Goal: Task Accomplishment & Management: Use online tool/utility

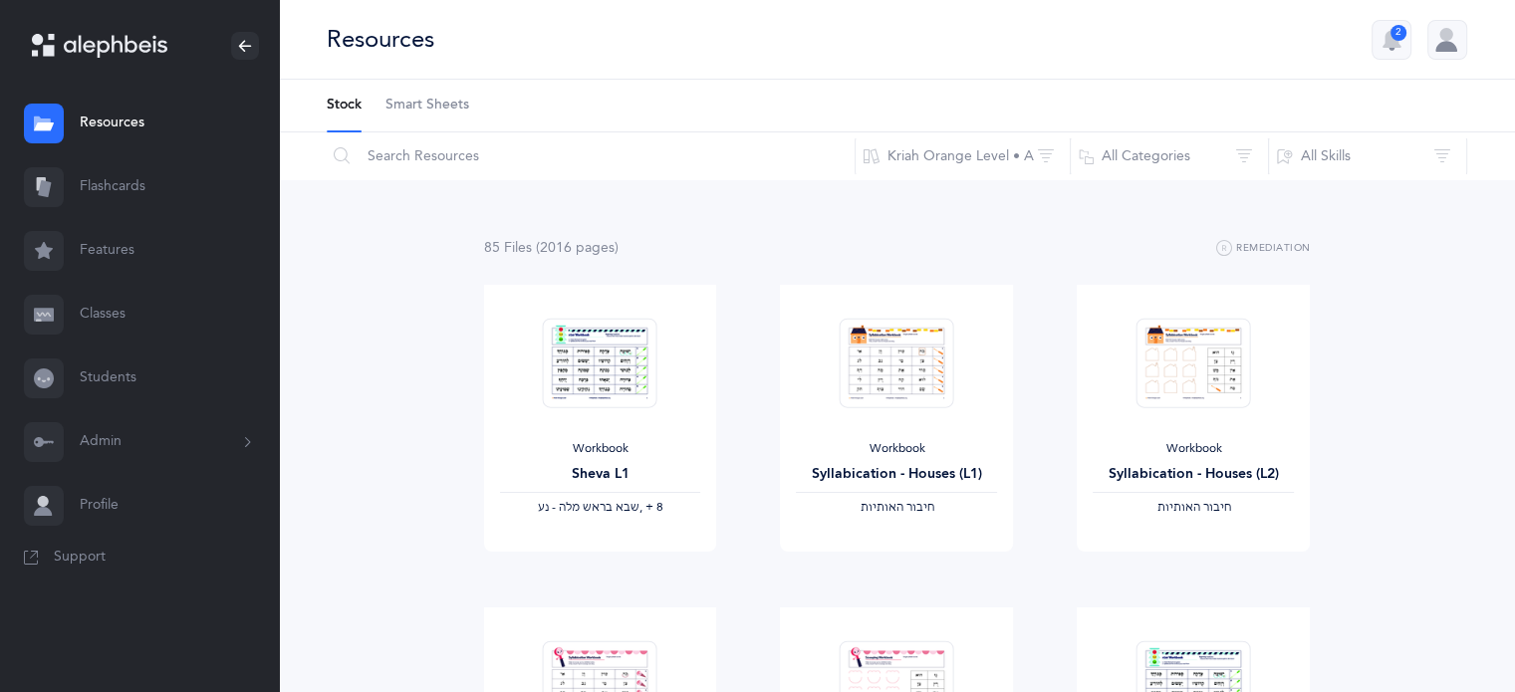
click at [420, 107] on span "Smart Sheets" at bounding box center [427, 106] width 84 height 20
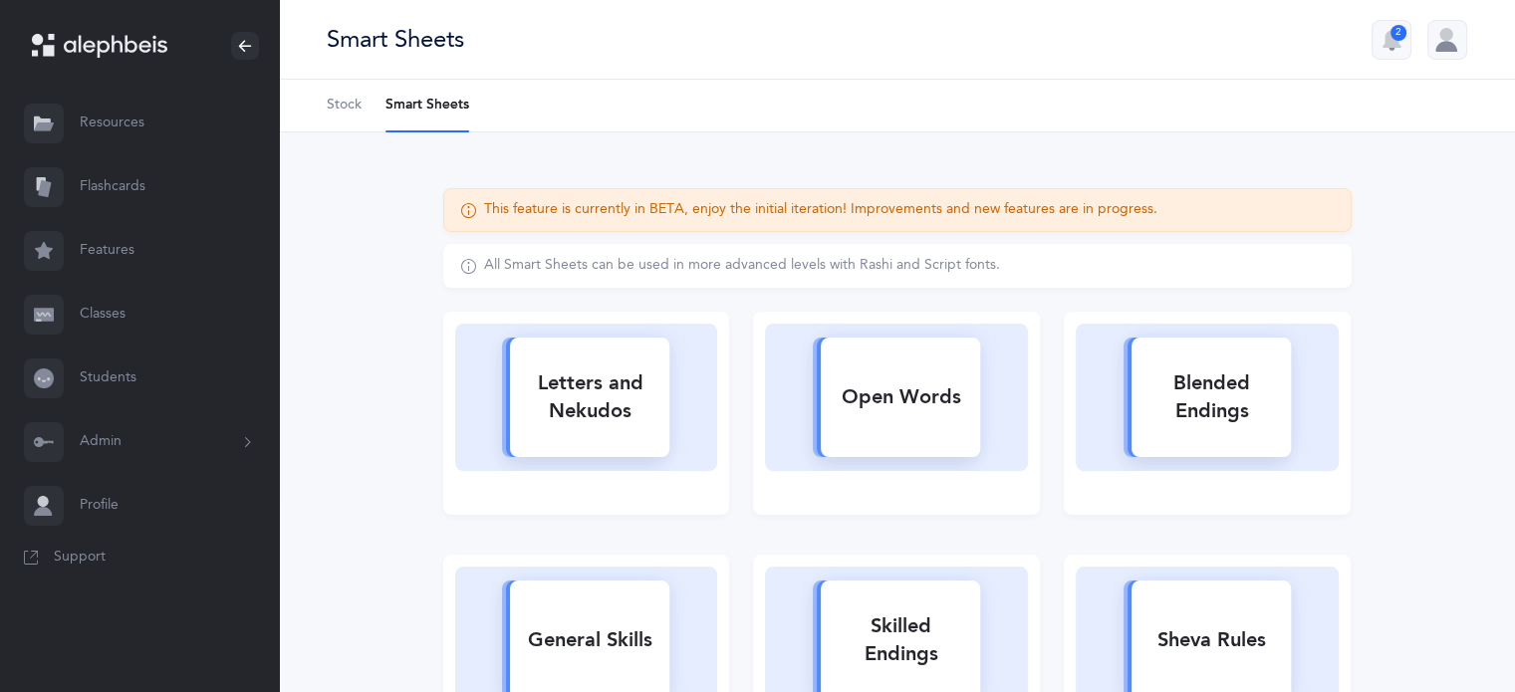
click at [575, 405] on div "Letters and Nekudos" at bounding box center [589, 398] width 159 height 80
select select
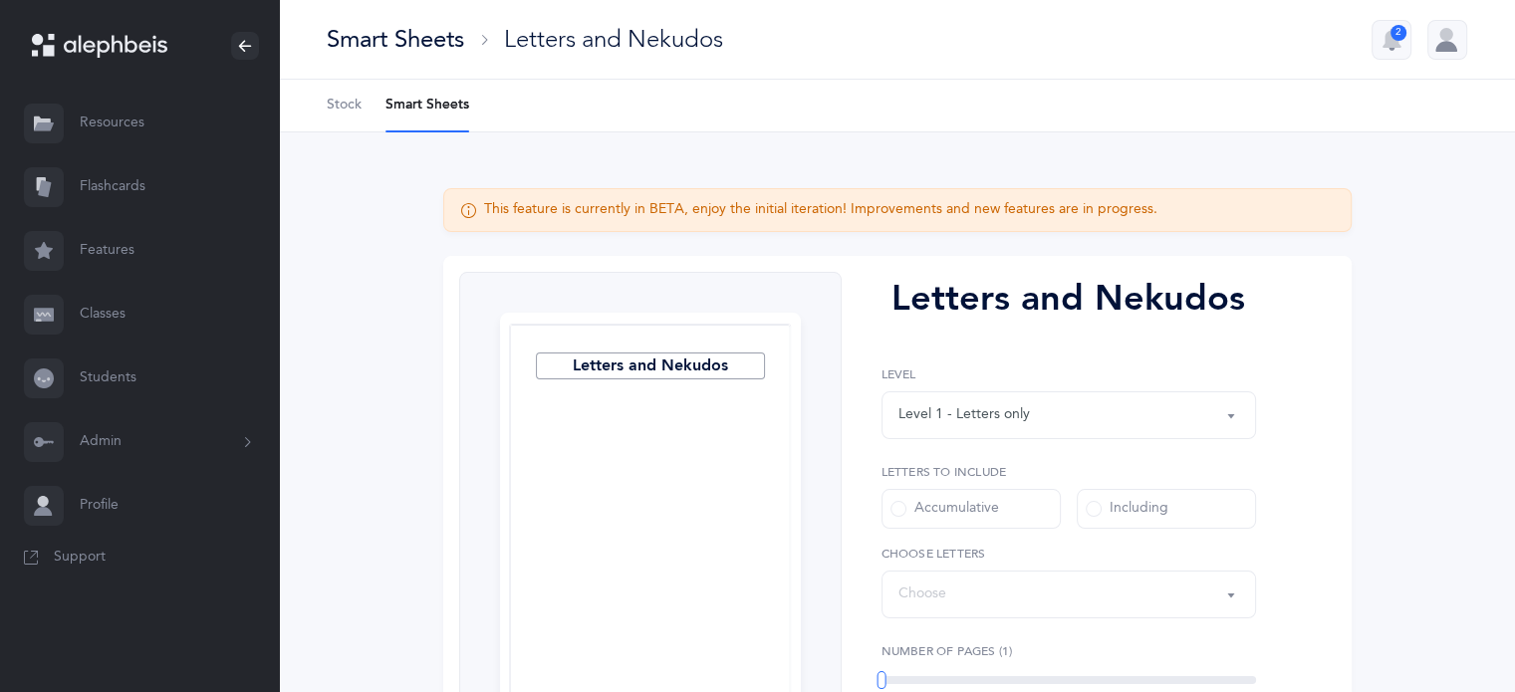
select select "27"
click at [428, 39] on div "Smart Sheets" at bounding box center [395, 39] width 137 height 33
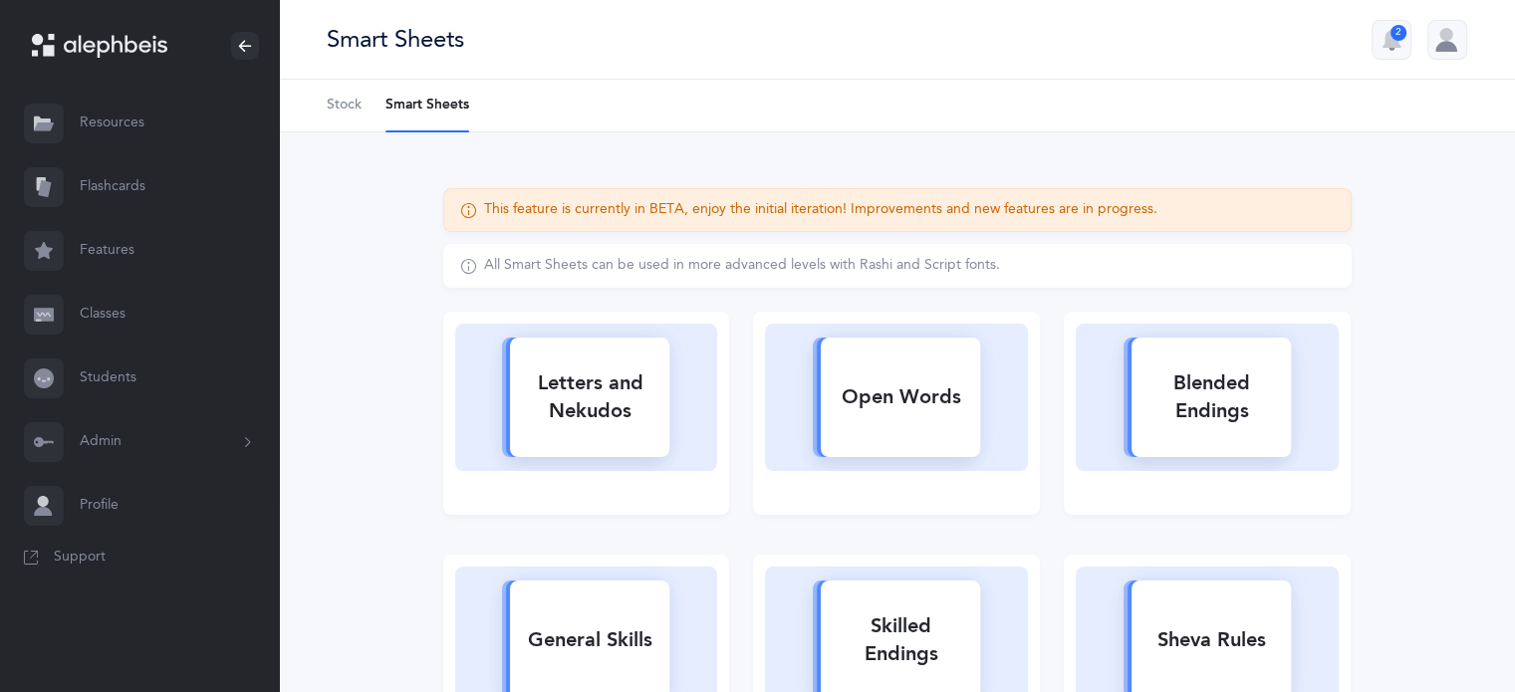
click at [114, 123] on link "Resources" at bounding box center [139, 124] width 279 height 64
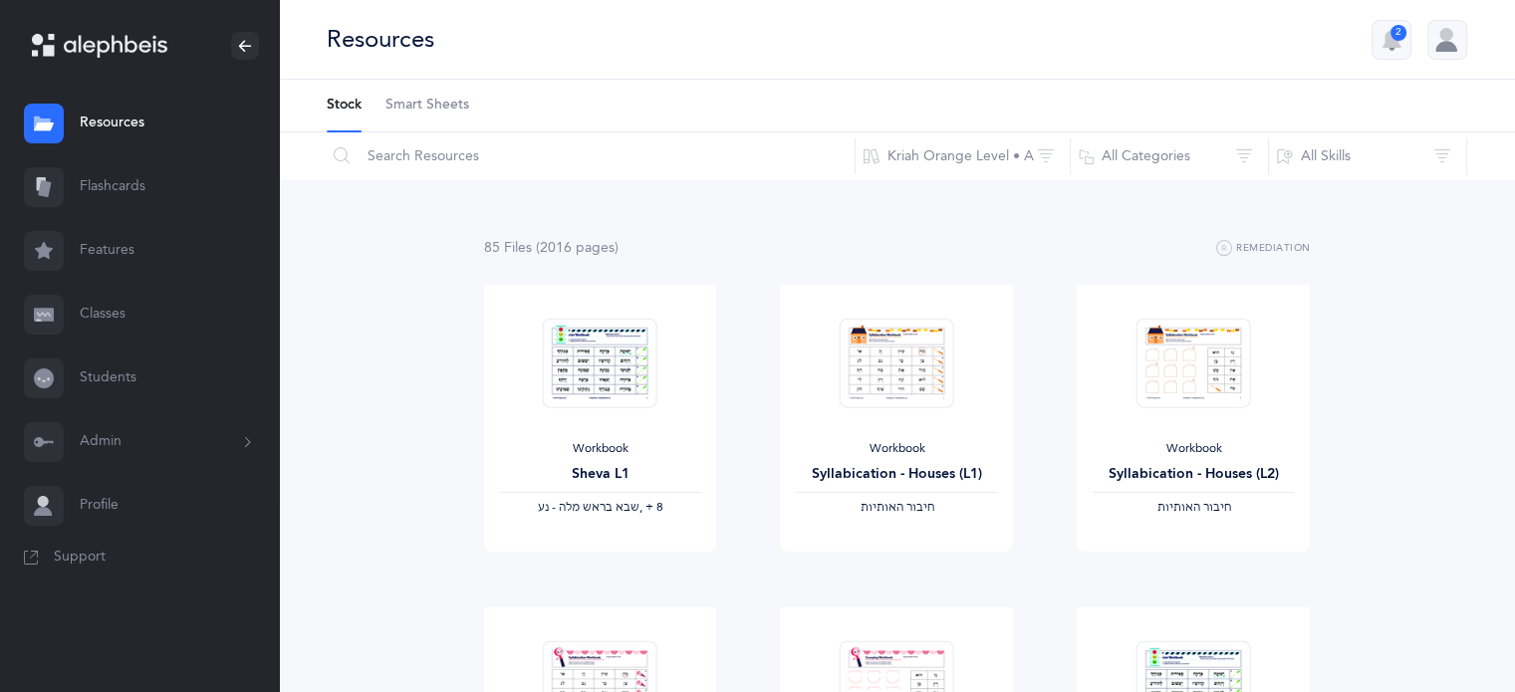
click at [137, 191] on link "Flashcards" at bounding box center [139, 187] width 279 height 64
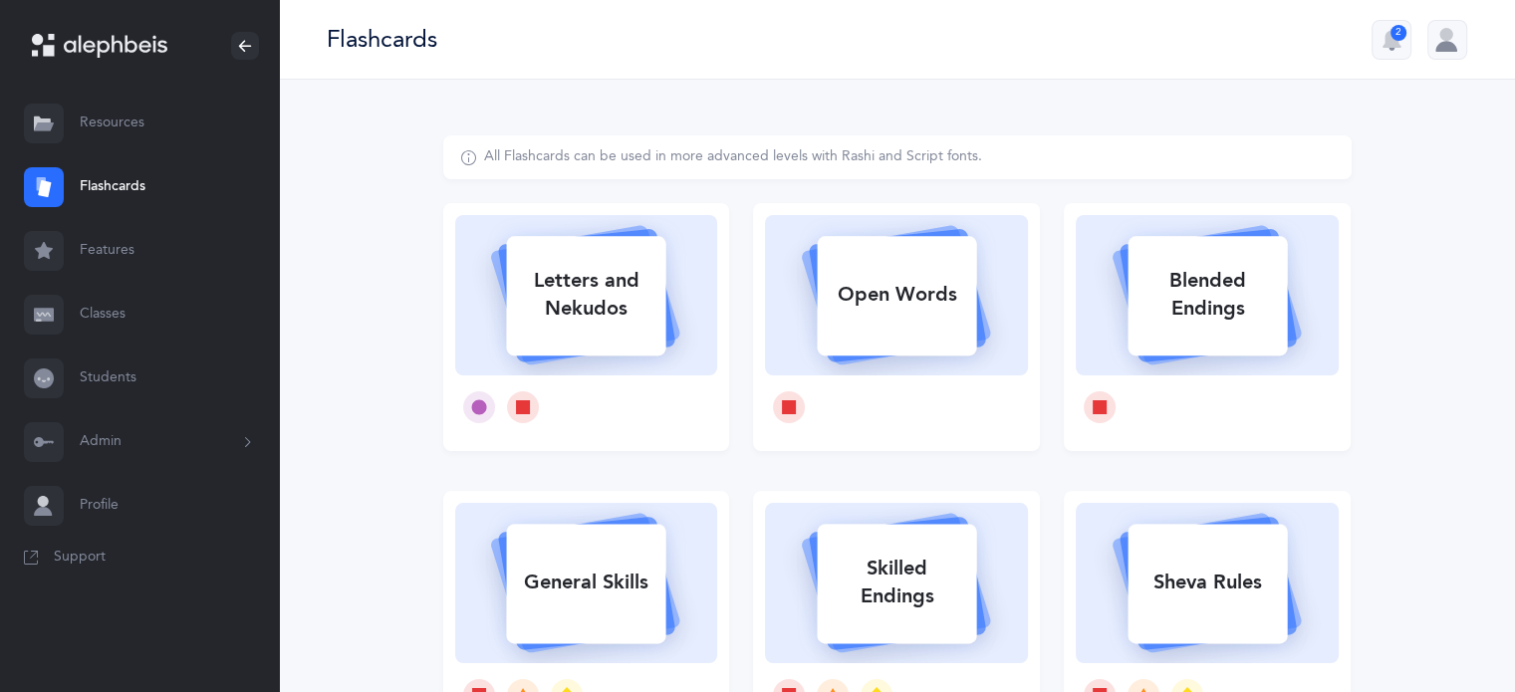
click at [567, 322] on div "Letters and Nekudos" at bounding box center [585, 295] width 159 height 80
select select "27"
select select "single"
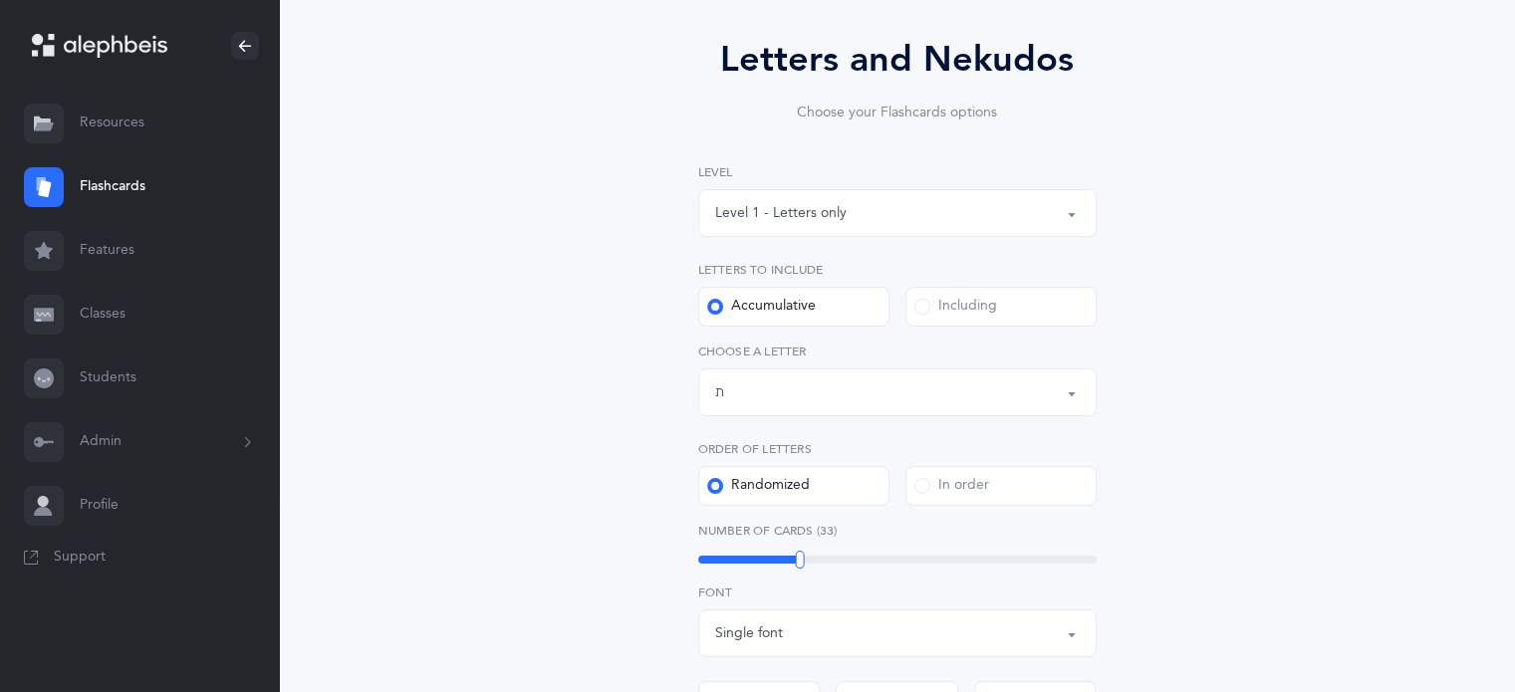
scroll to position [161, 0]
click at [1069, 205] on button "Level 1 - Letters only" at bounding box center [897, 210] width 398 height 48
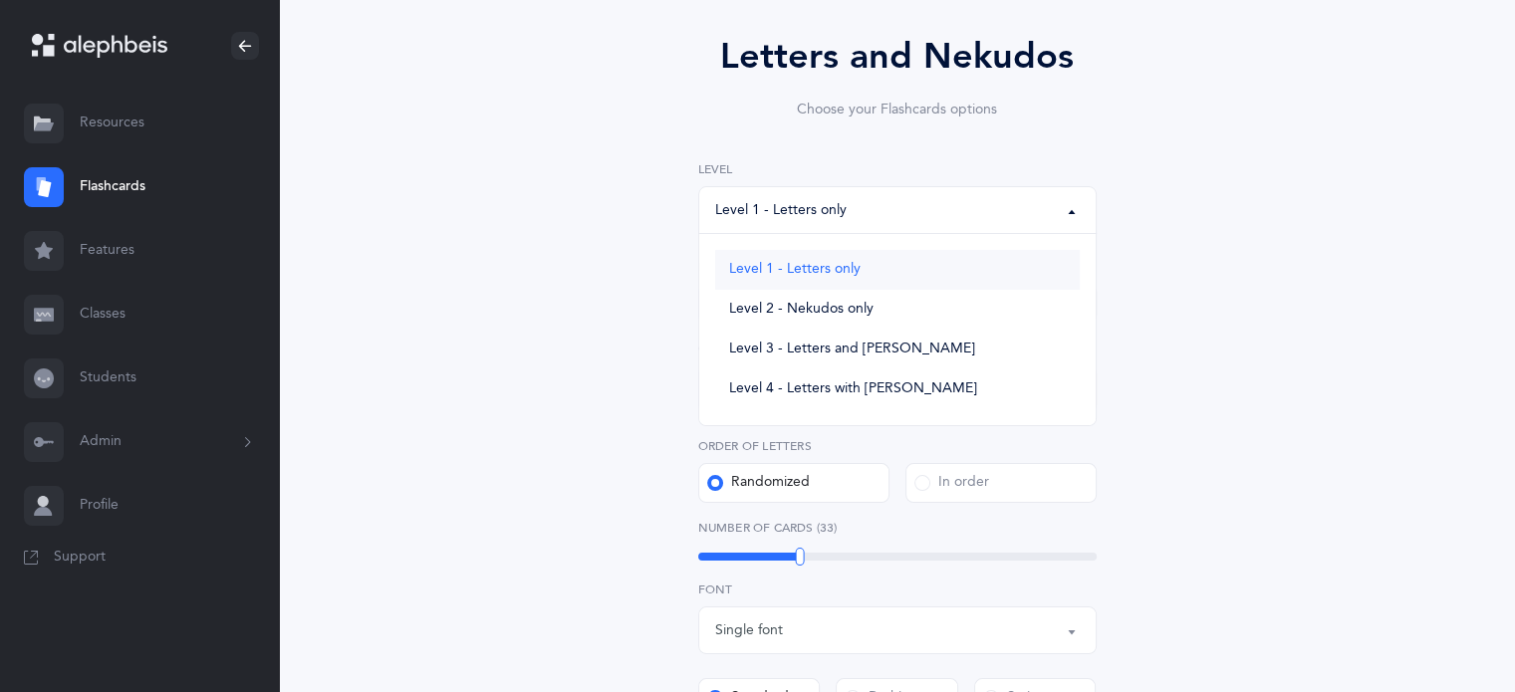
click at [872, 264] on link "Level 1 - Letters only" at bounding box center [897, 270] width 365 height 40
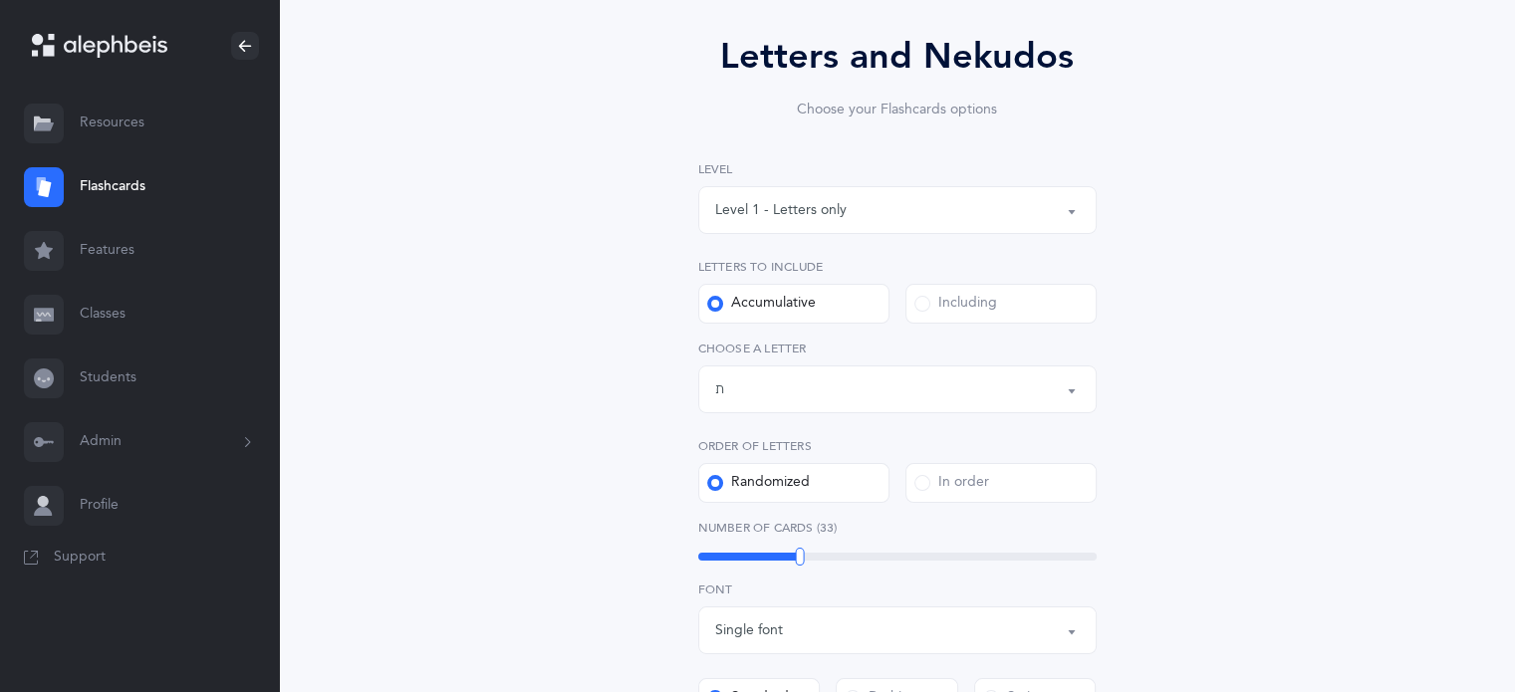
click at [1077, 206] on button "Level 1 - Letters only" at bounding box center [897, 210] width 398 height 48
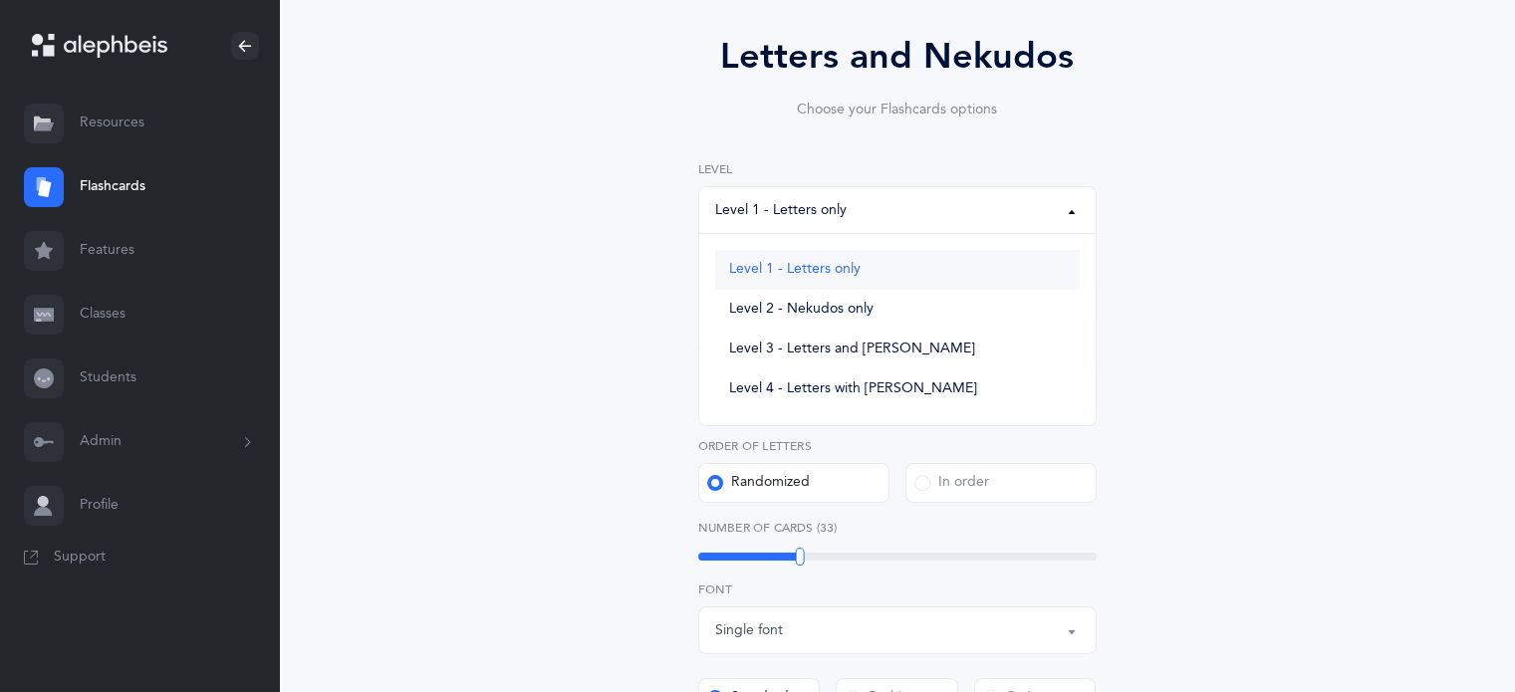
click at [850, 269] on span "Level 1 - Letters only" at bounding box center [794, 270] width 131 height 18
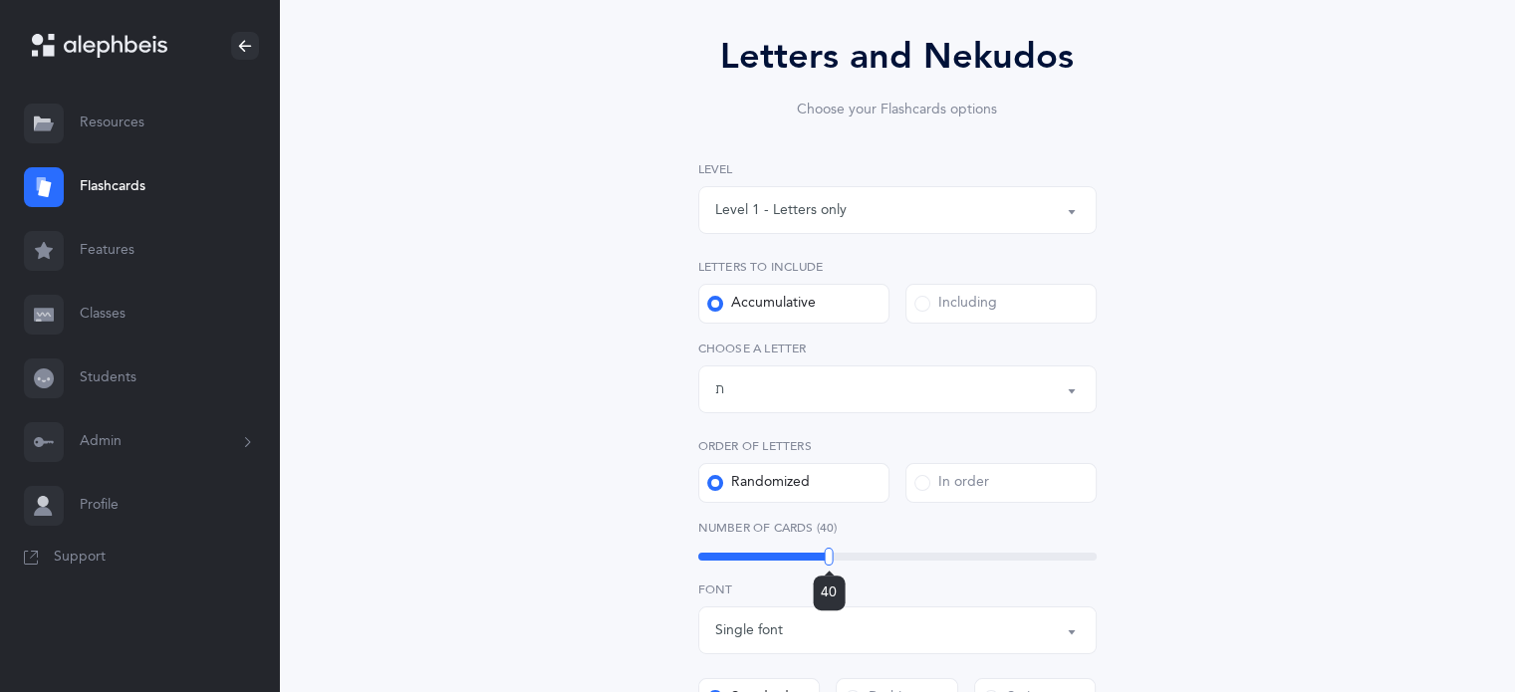
drag, startPoint x: 799, startPoint y: 556, endPoint x: 829, endPoint y: 556, distance: 29.9
click at [829, 556] on div at bounding box center [829, 557] width 9 height 18
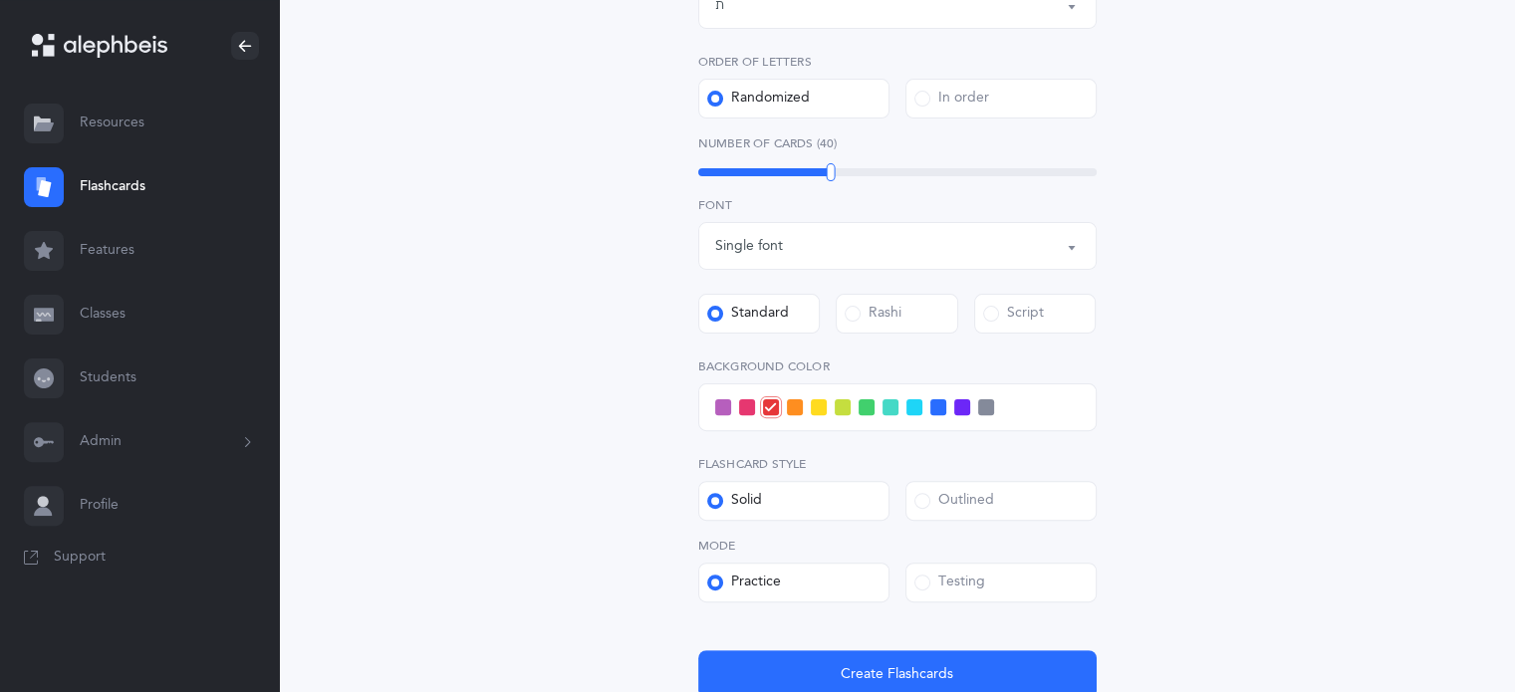
scroll to position [569, 0]
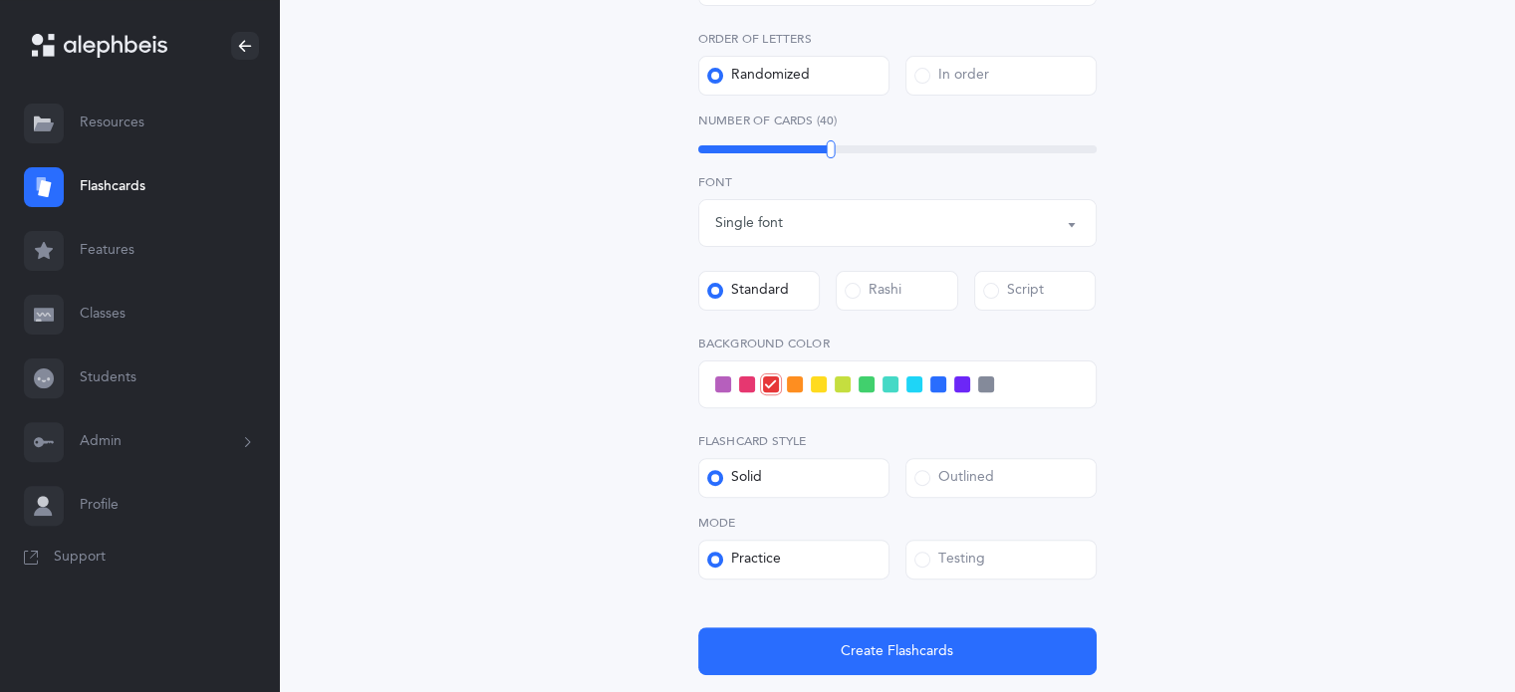
click at [972, 473] on div "Outlined" at bounding box center [954, 478] width 80 height 20
click at [0, 0] on input "Outlined" at bounding box center [0, 0] width 0 height 0
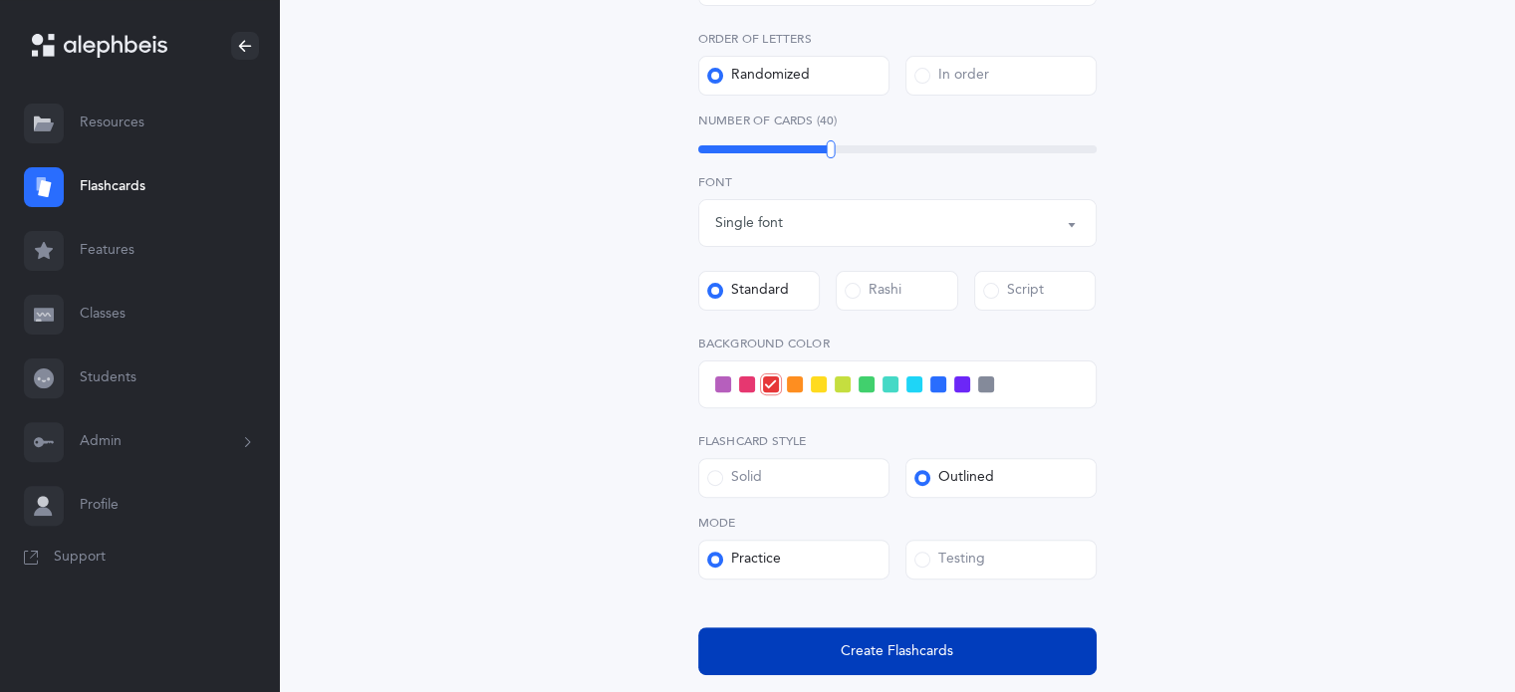
click at [851, 654] on span "Create Flashcards" at bounding box center [897, 651] width 113 height 21
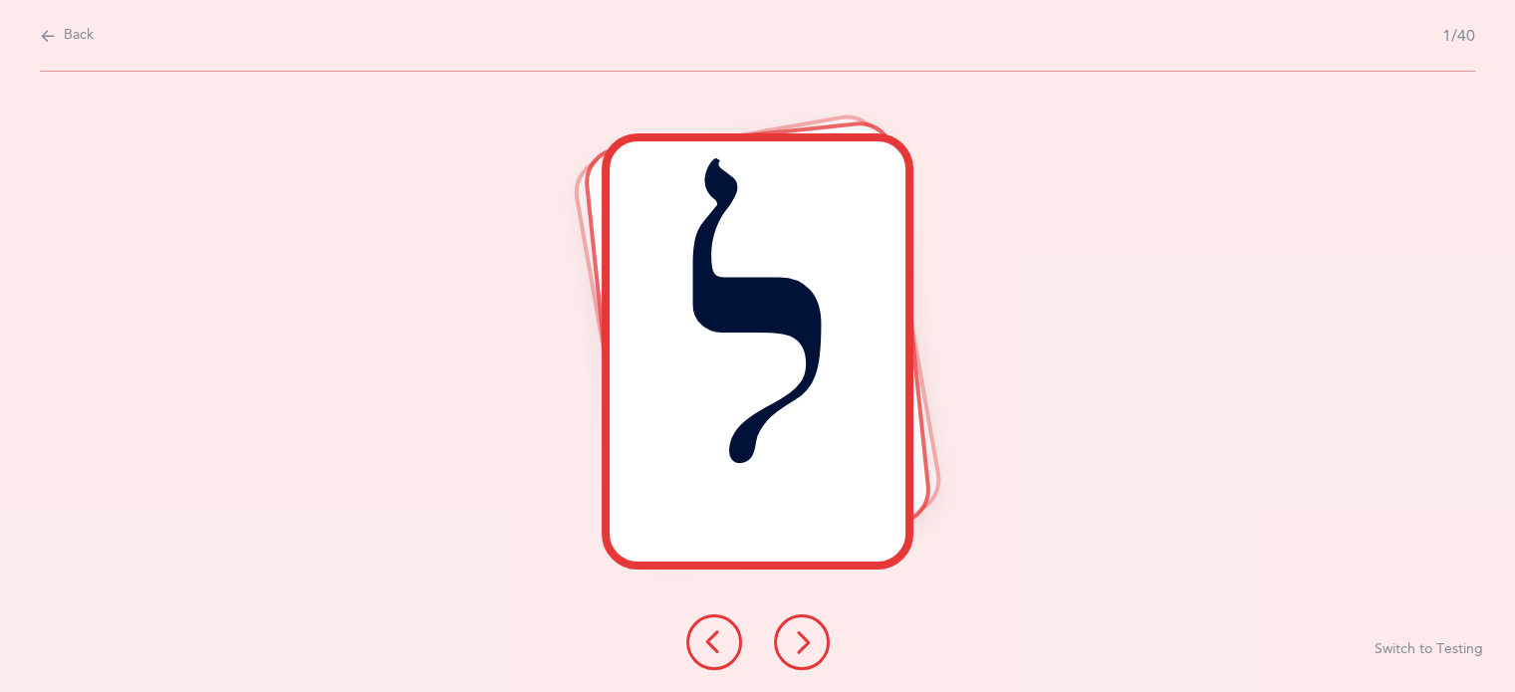
scroll to position [0, 0]
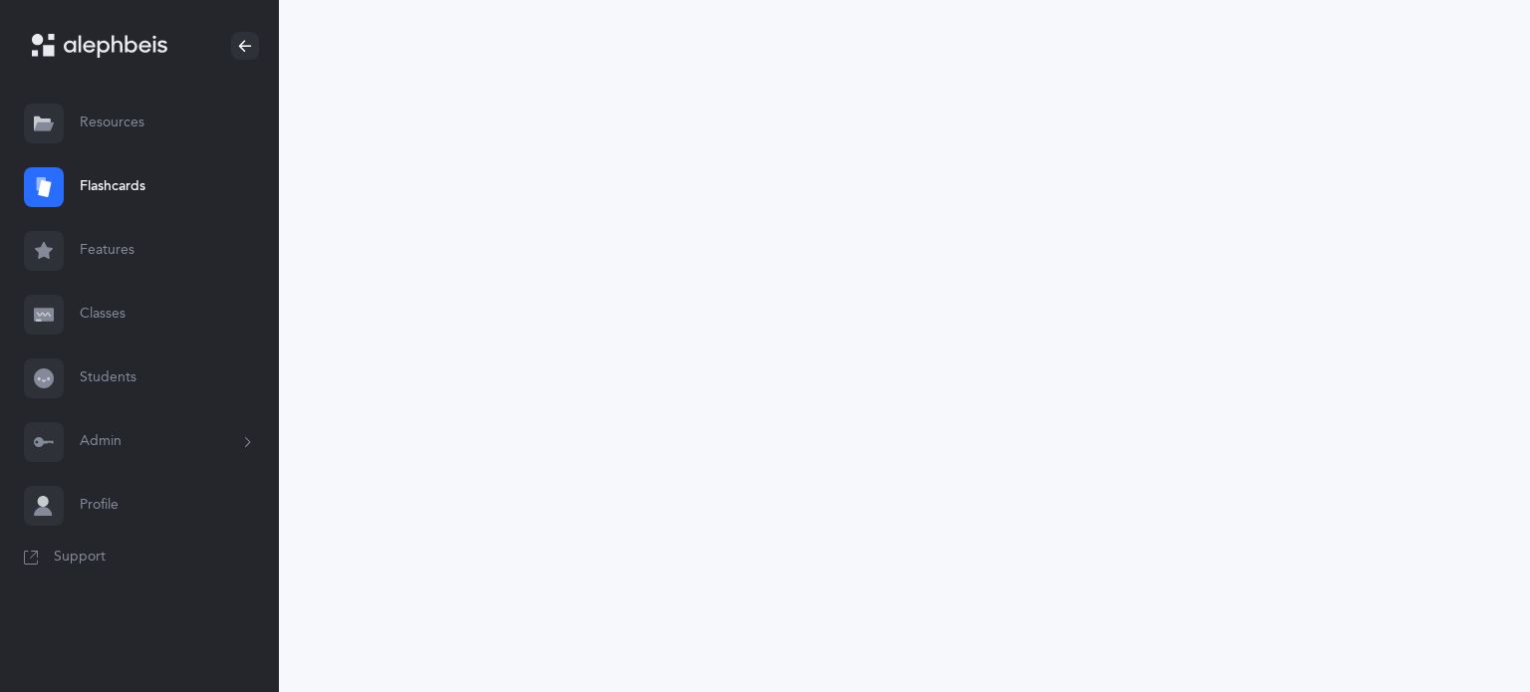
click at [98, 187] on link "Flashcards" at bounding box center [139, 187] width 279 height 64
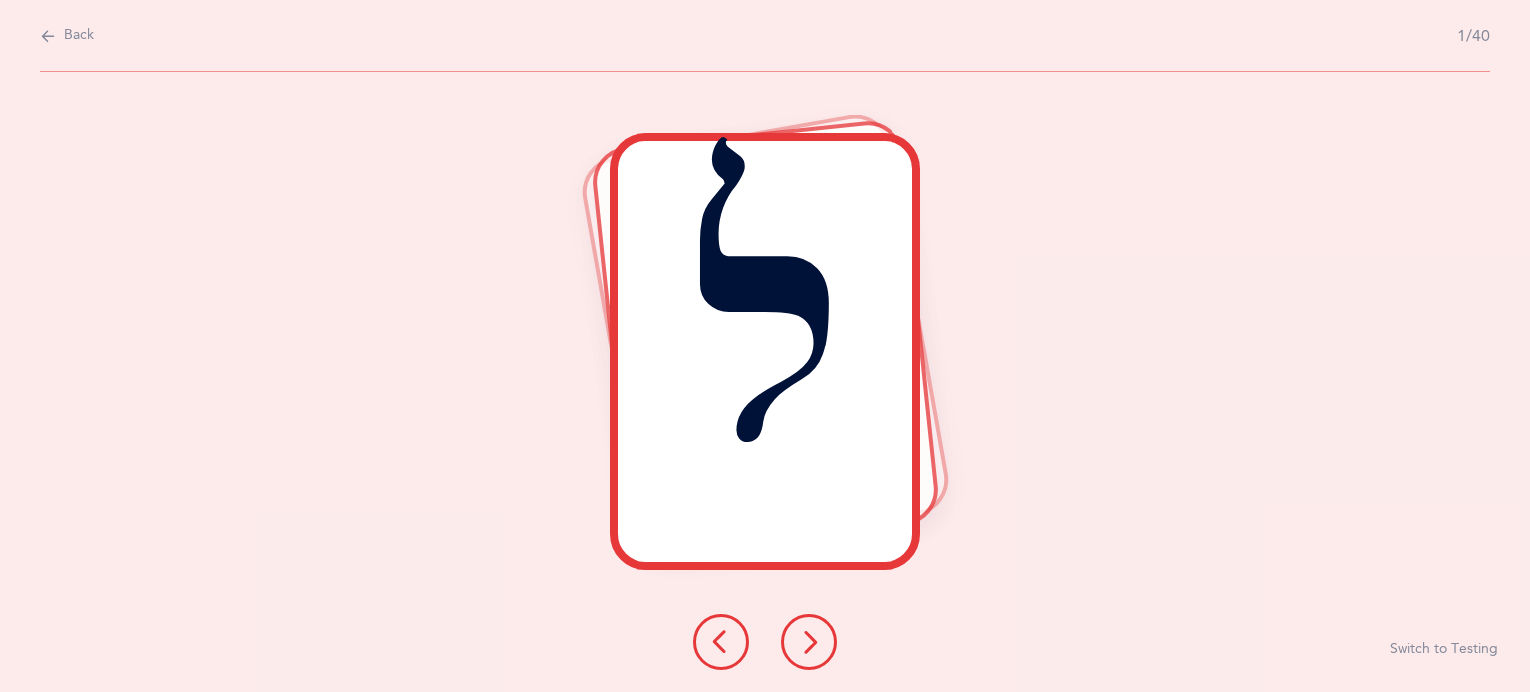
click at [53, 26] on icon at bounding box center [48, 36] width 16 height 22
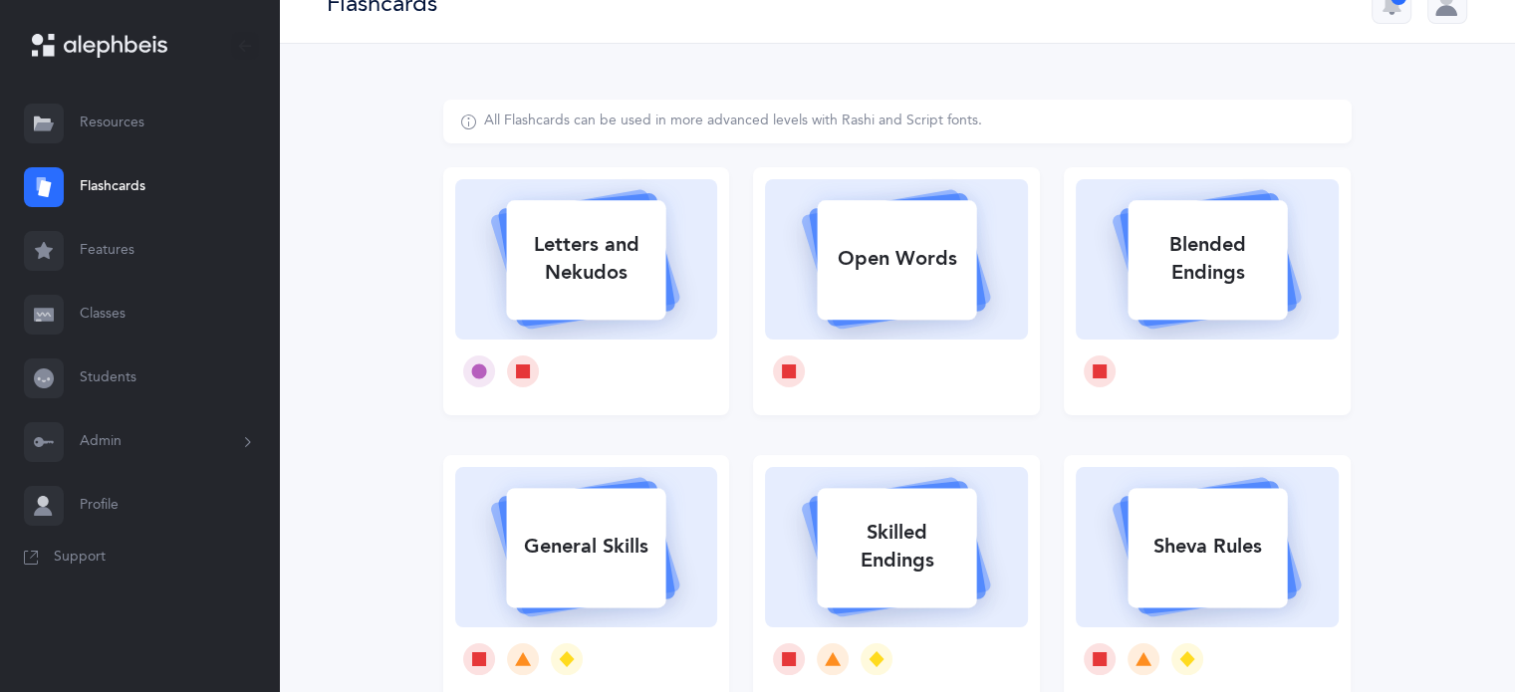
scroll to position [30, 0]
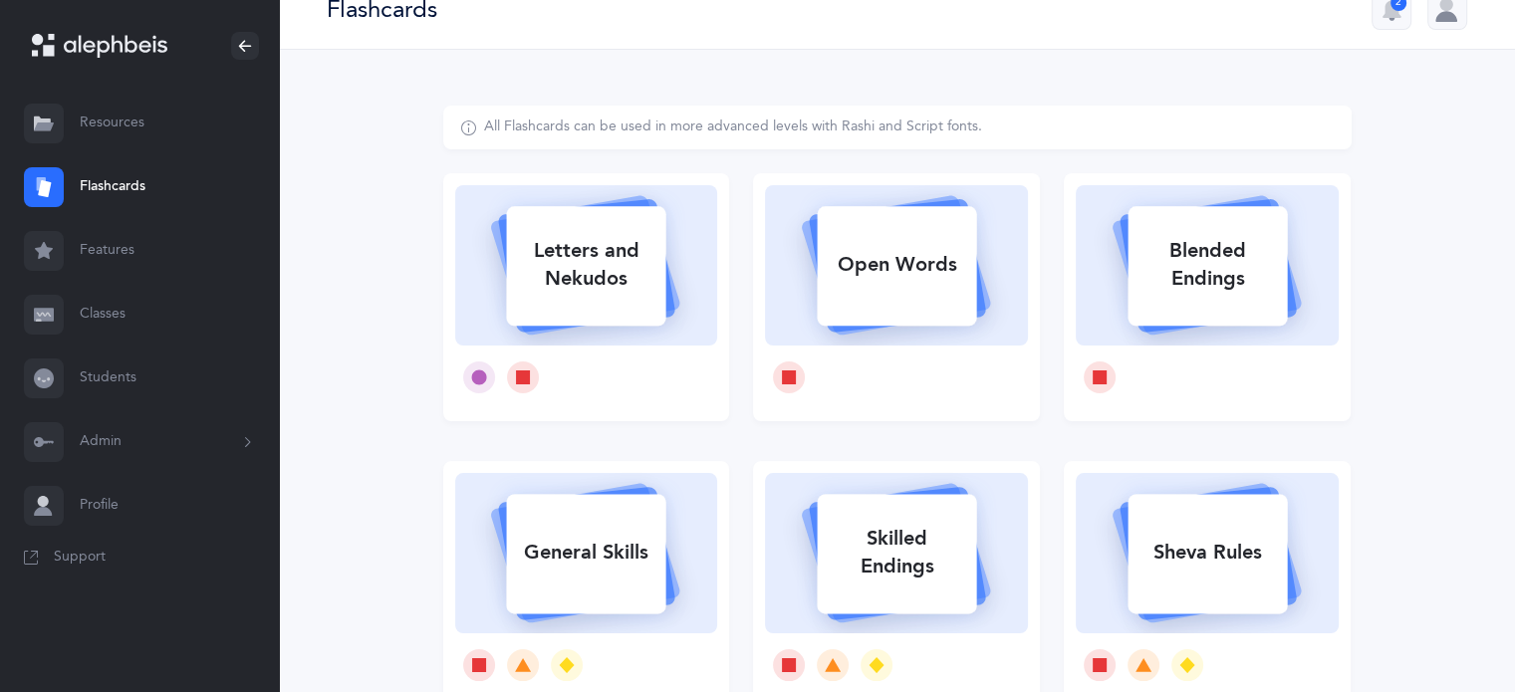
click at [605, 267] on div "Letters and Nekudos" at bounding box center [585, 265] width 159 height 80
select select "27"
select select "single"
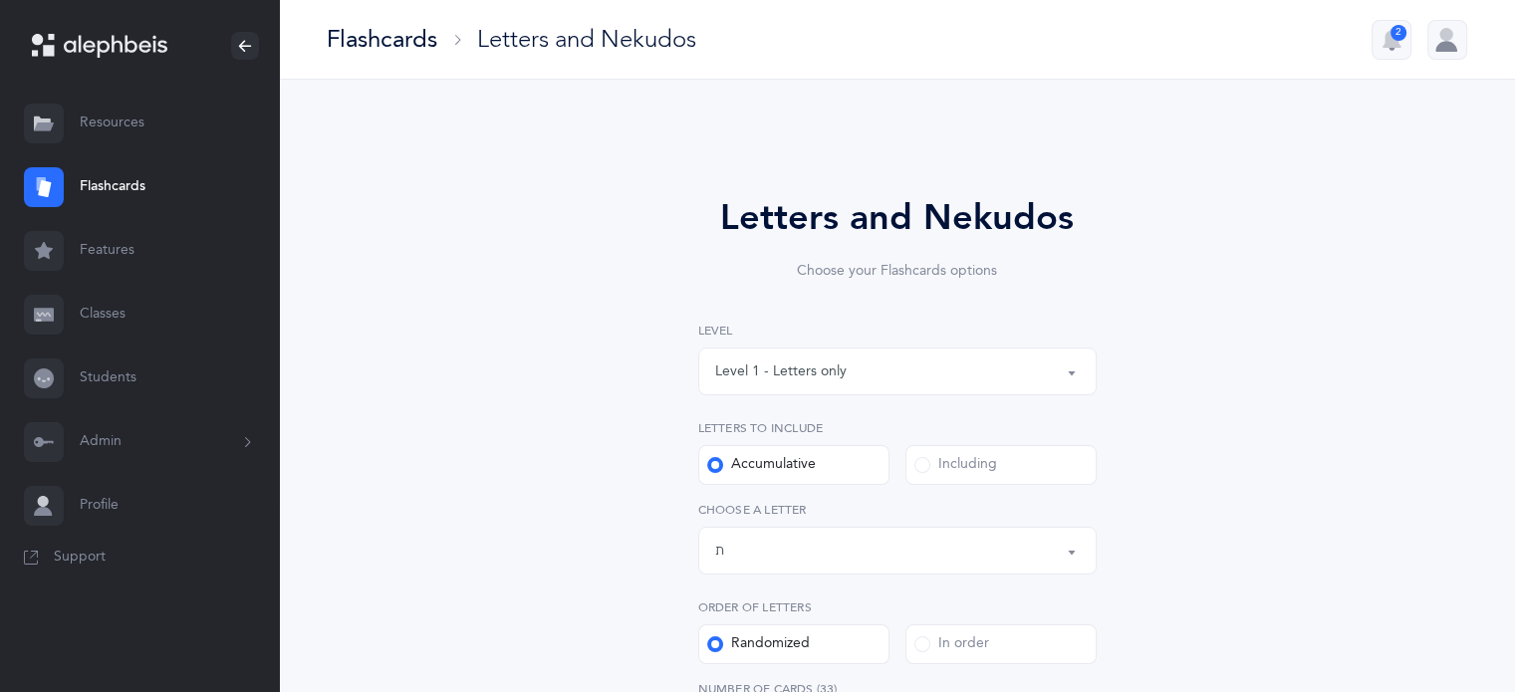
click at [1070, 370] on button "Level 1 - Letters only" at bounding box center [897, 372] width 398 height 48
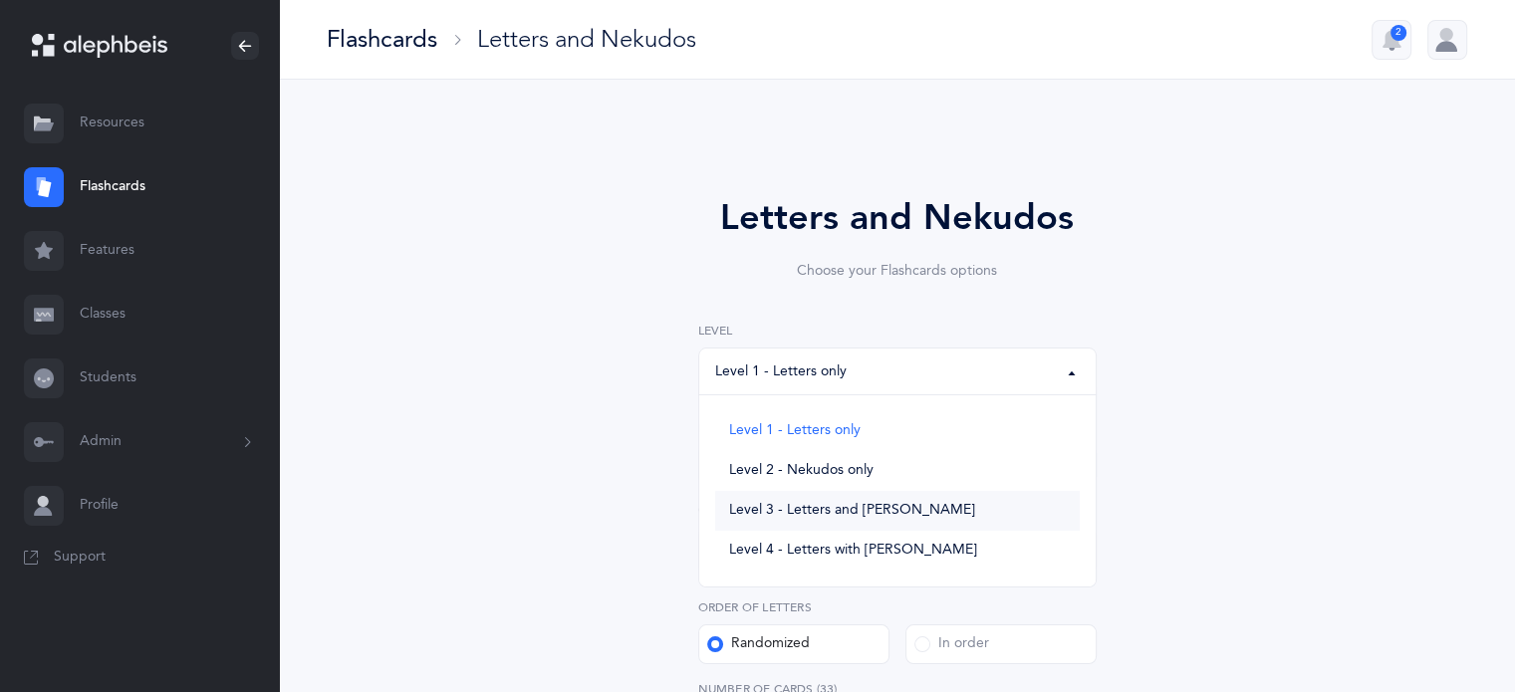
click at [1008, 505] on link "Level 3 - Letters and [PERSON_NAME]" at bounding box center [897, 511] width 365 height 40
select select "3"
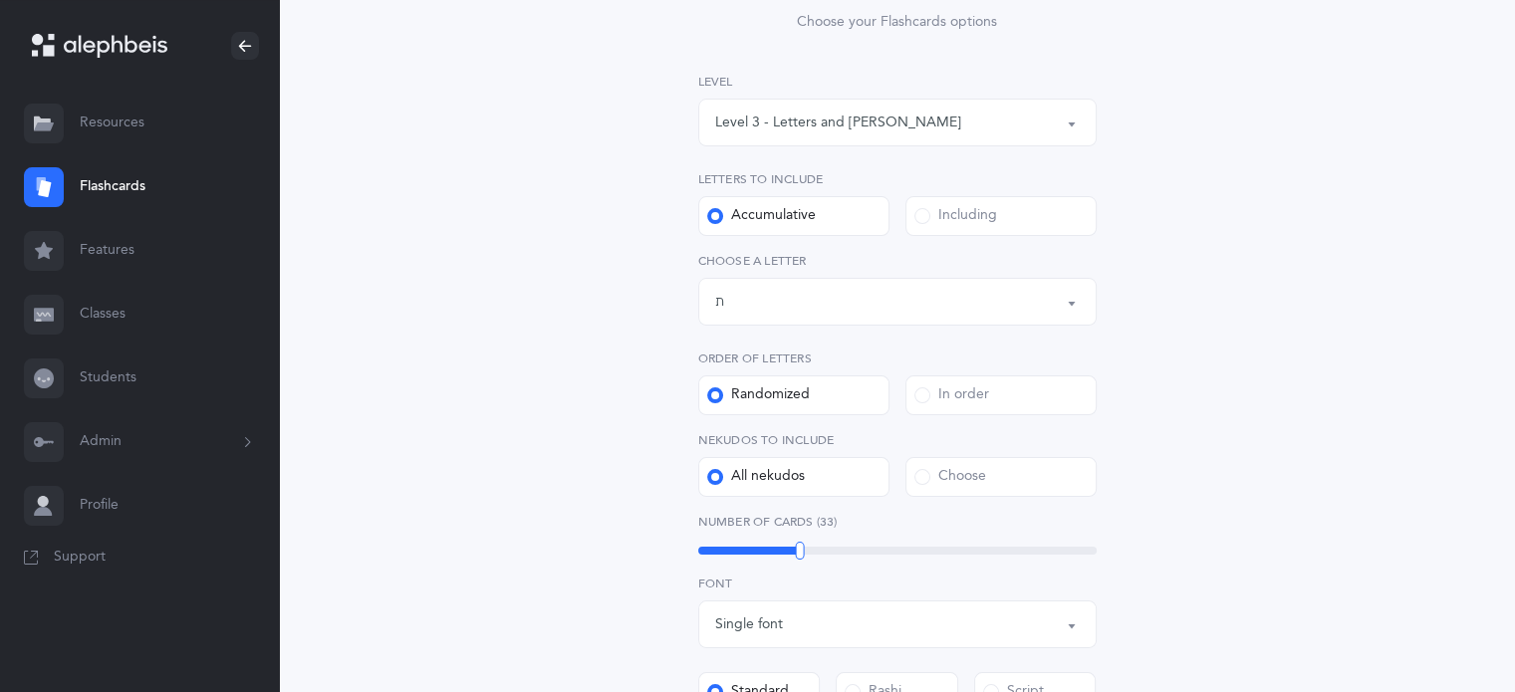
scroll to position [250, 0]
drag, startPoint x: 797, startPoint y: 548, endPoint x: 851, endPoint y: 549, distance: 53.8
click at [851, 549] on div at bounding box center [851, 550] width 9 height 18
click at [1071, 305] on button "Letters up until: ת" at bounding box center [897, 301] width 398 height 48
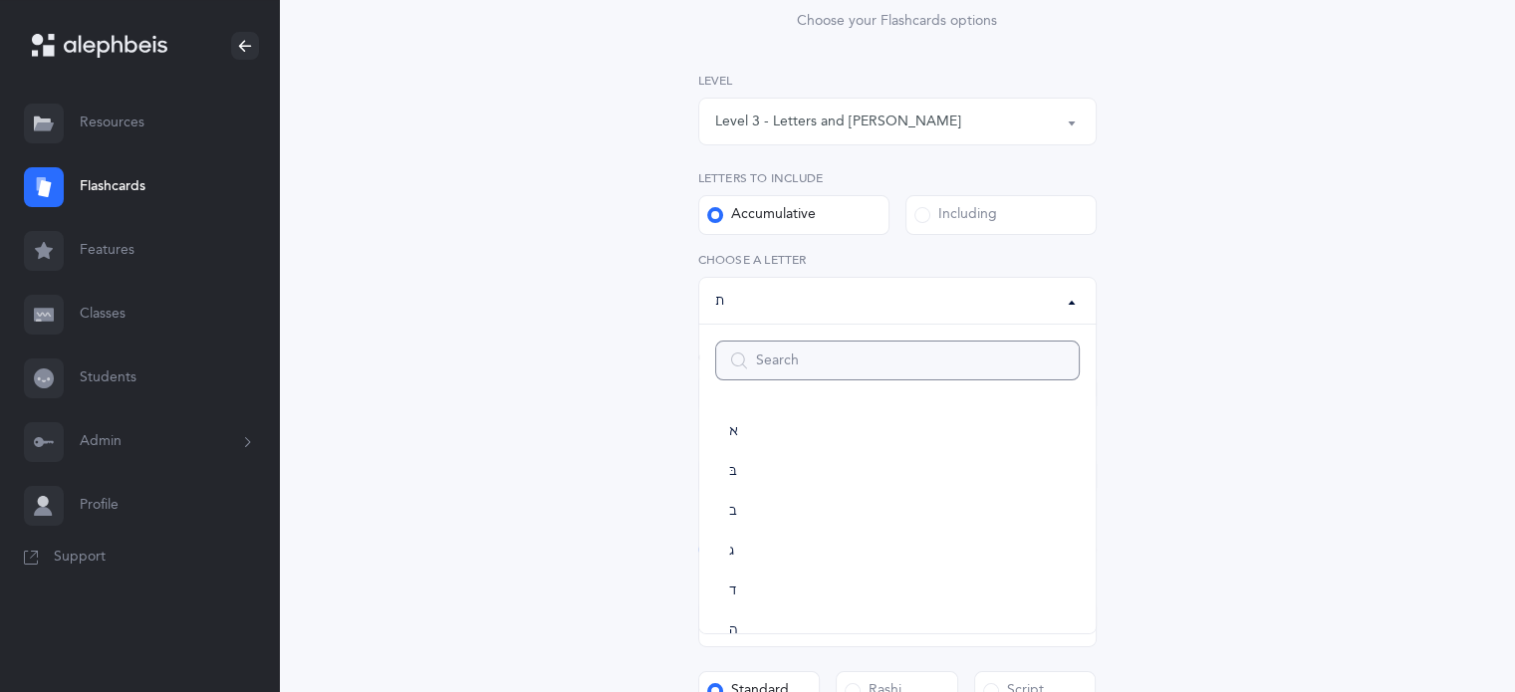
scroll to position [1108, 0]
click at [1071, 305] on button "Letters up until: ת" at bounding box center [897, 301] width 398 height 48
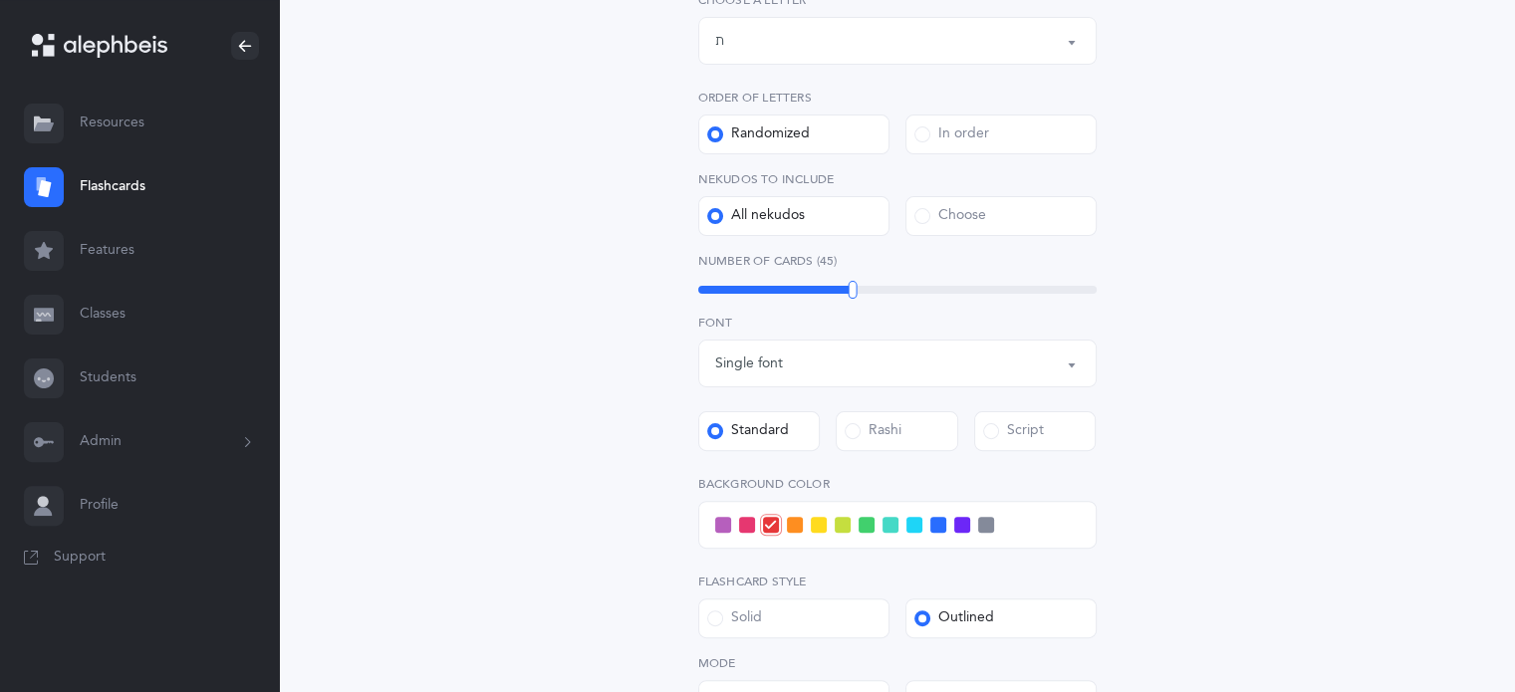
scroll to position [793, 0]
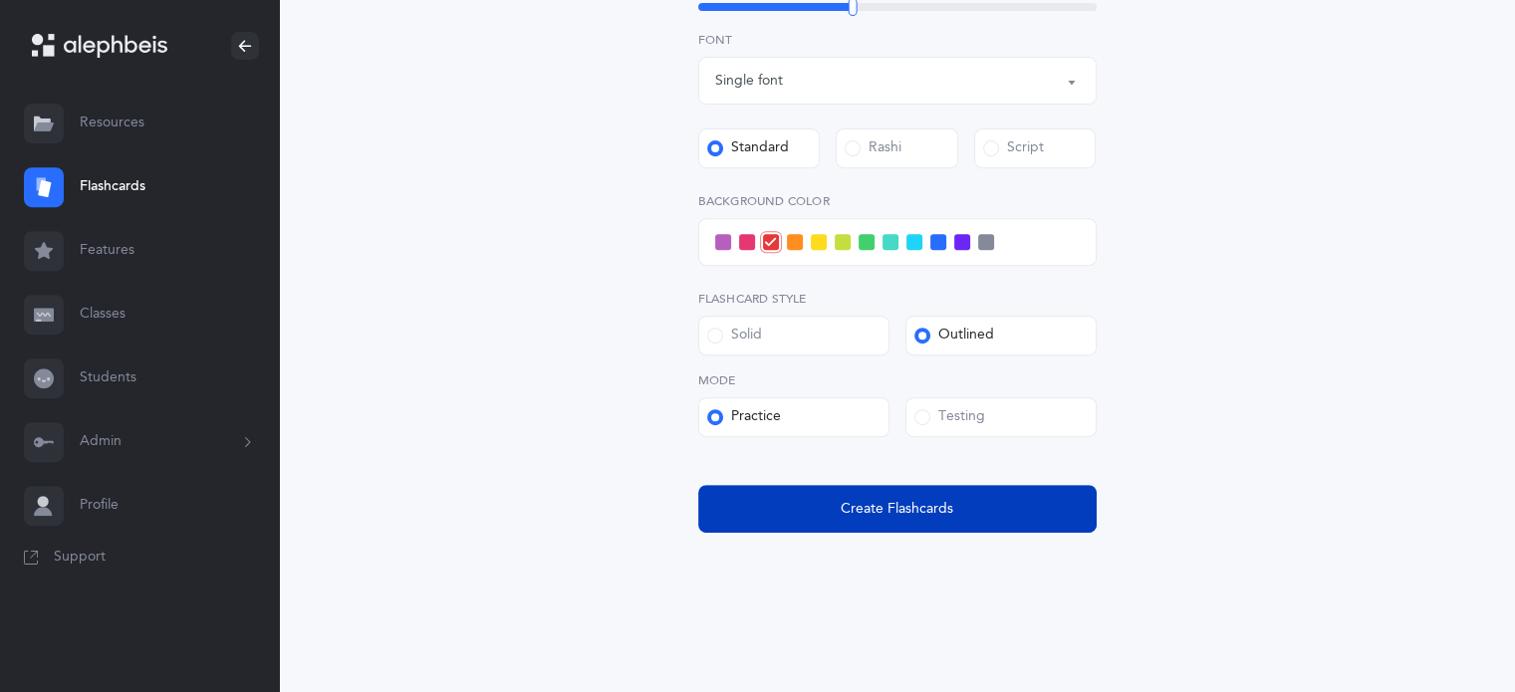
click at [856, 505] on span "Create Flashcards" at bounding box center [897, 509] width 113 height 21
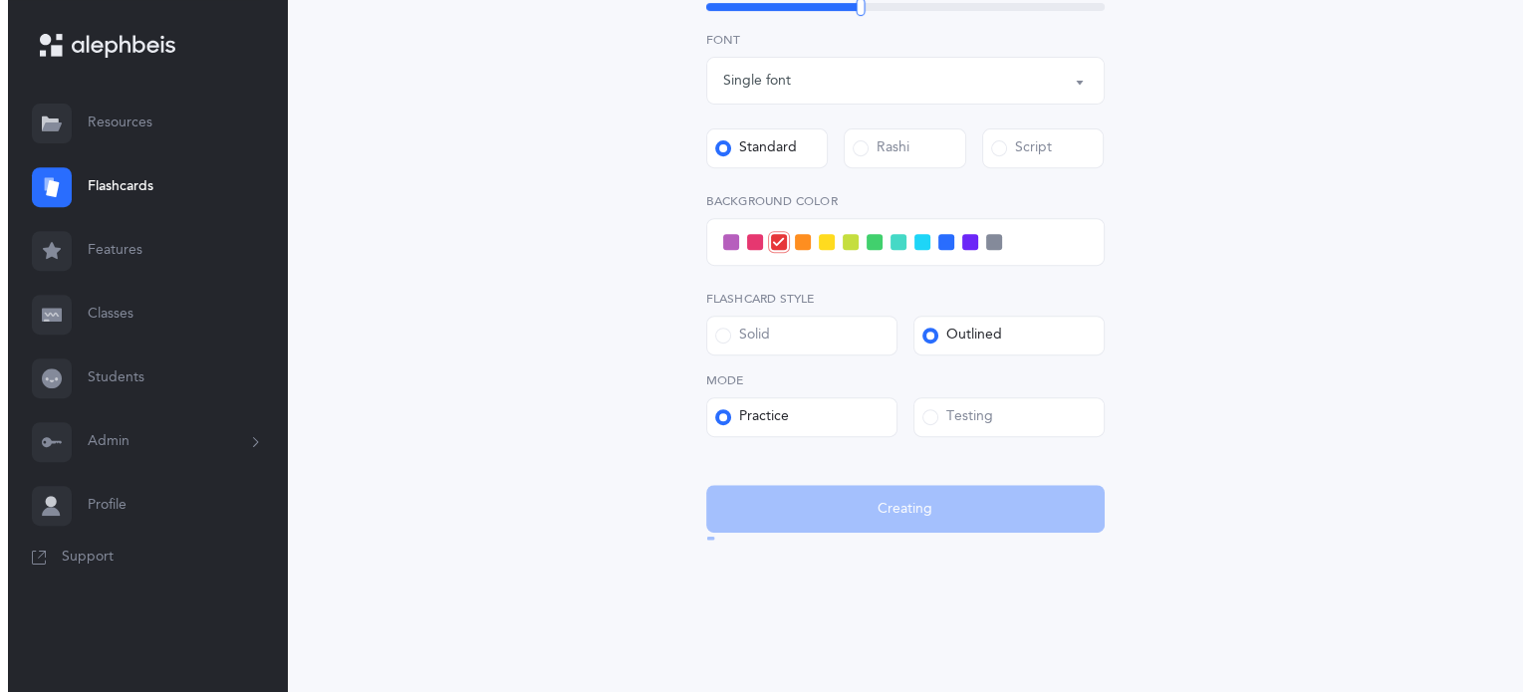
scroll to position [0, 0]
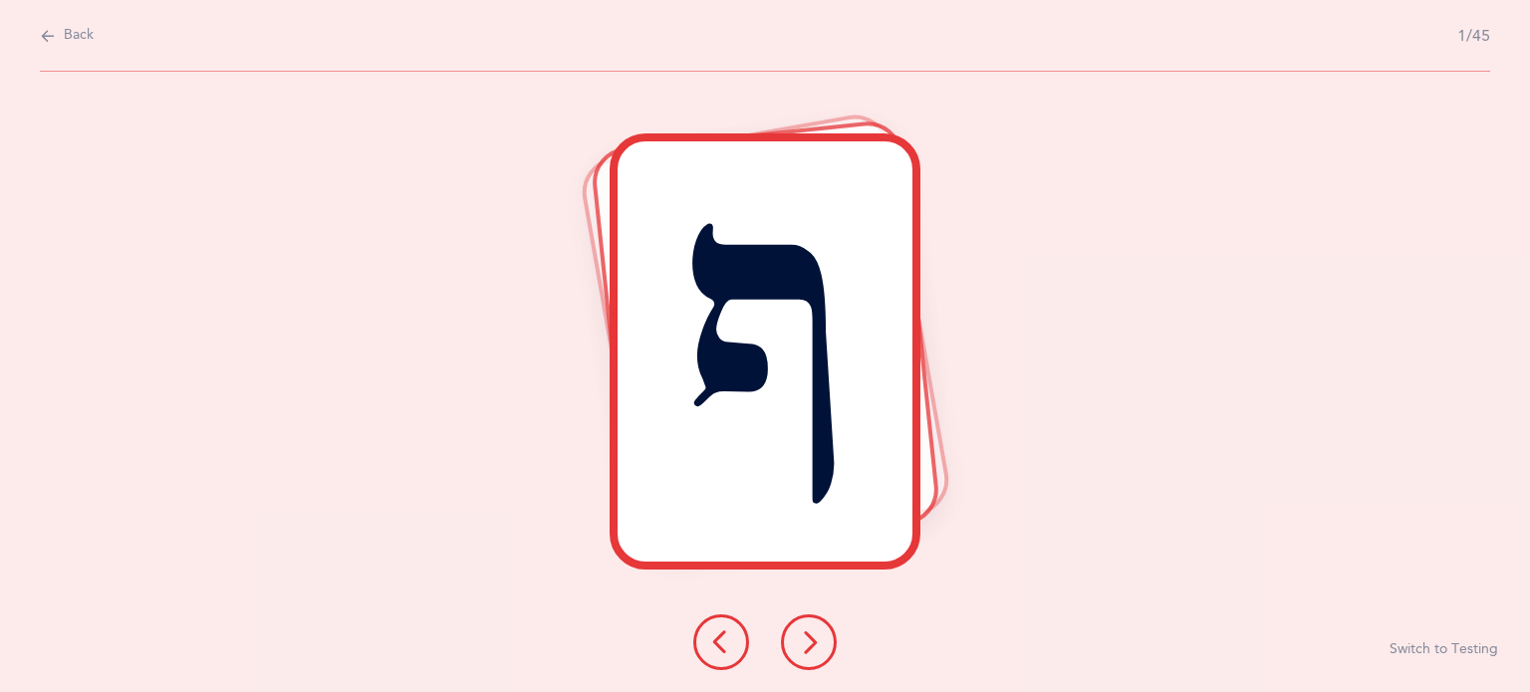
click at [817, 641] on icon at bounding box center [809, 642] width 24 height 24
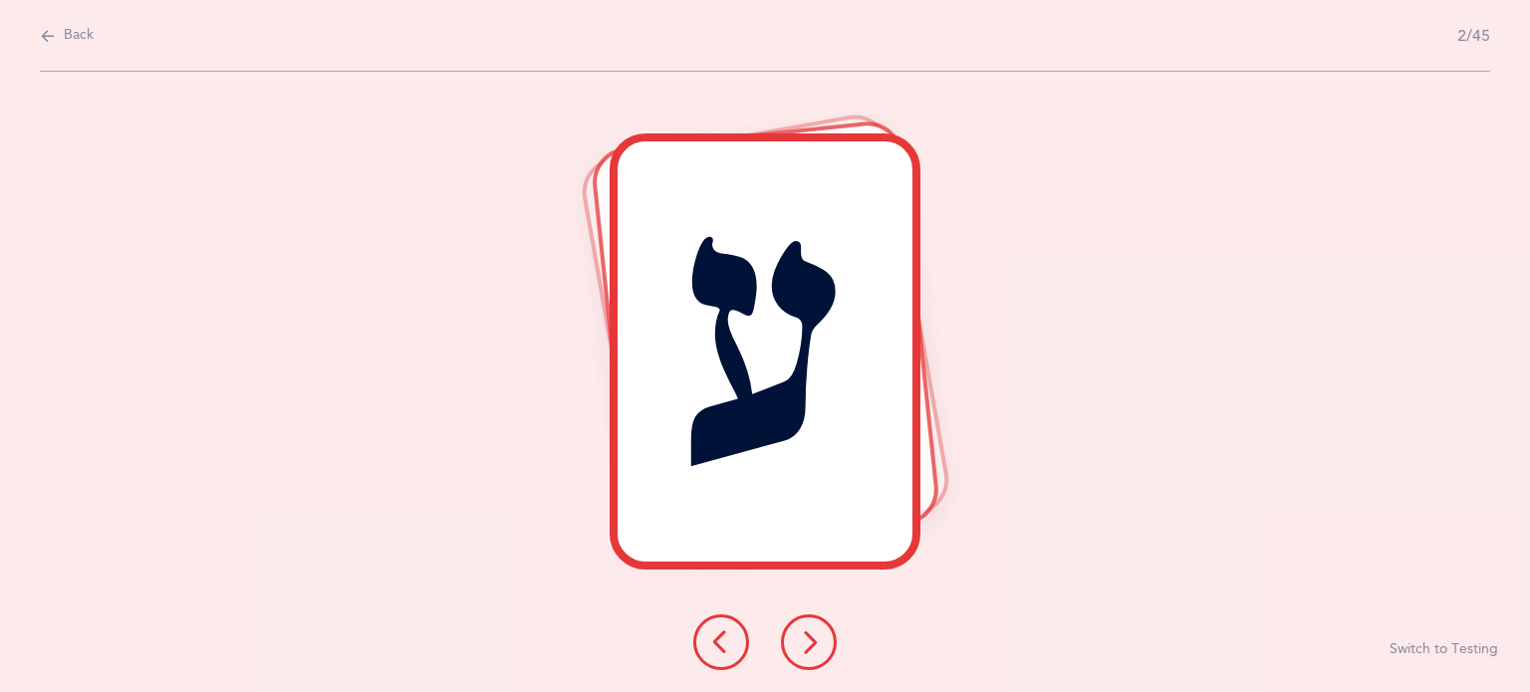
click at [817, 641] on icon at bounding box center [809, 642] width 24 height 24
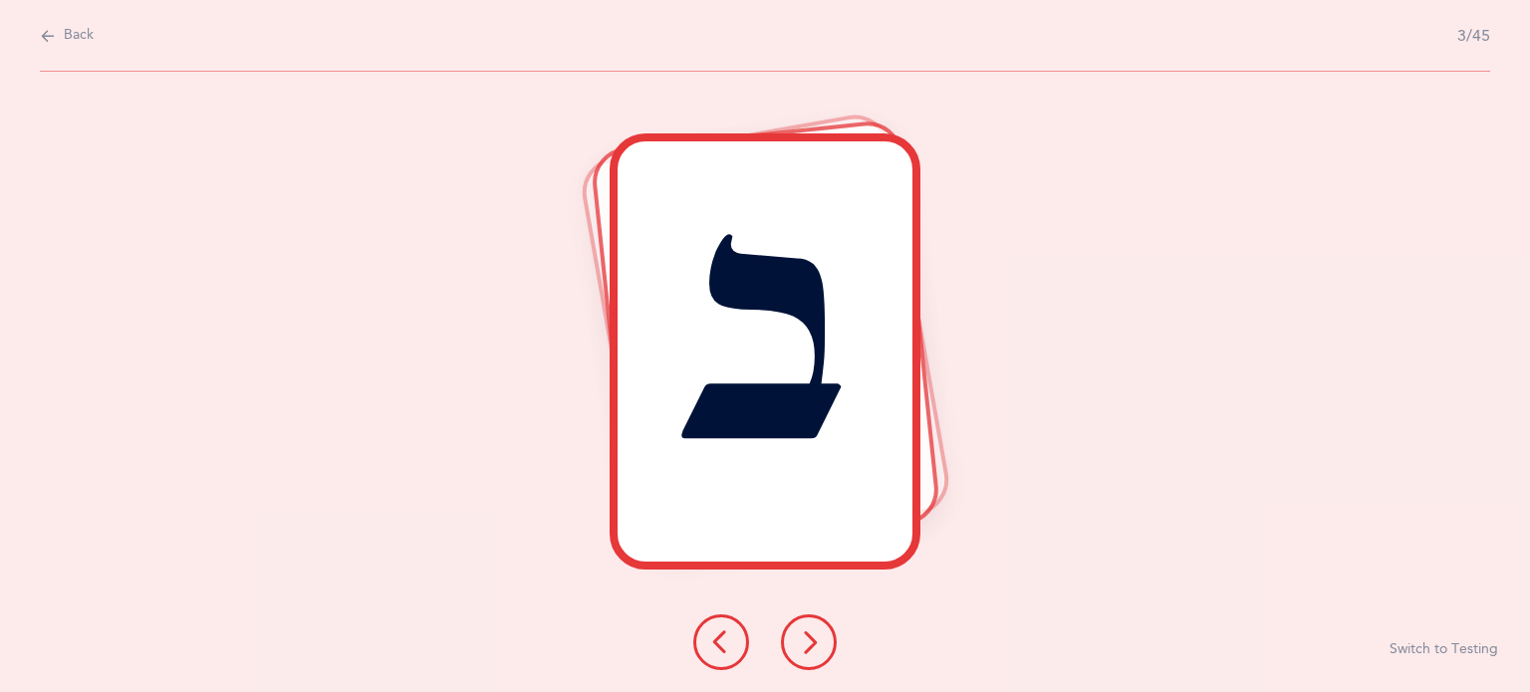
click at [817, 641] on icon at bounding box center [809, 642] width 24 height 24
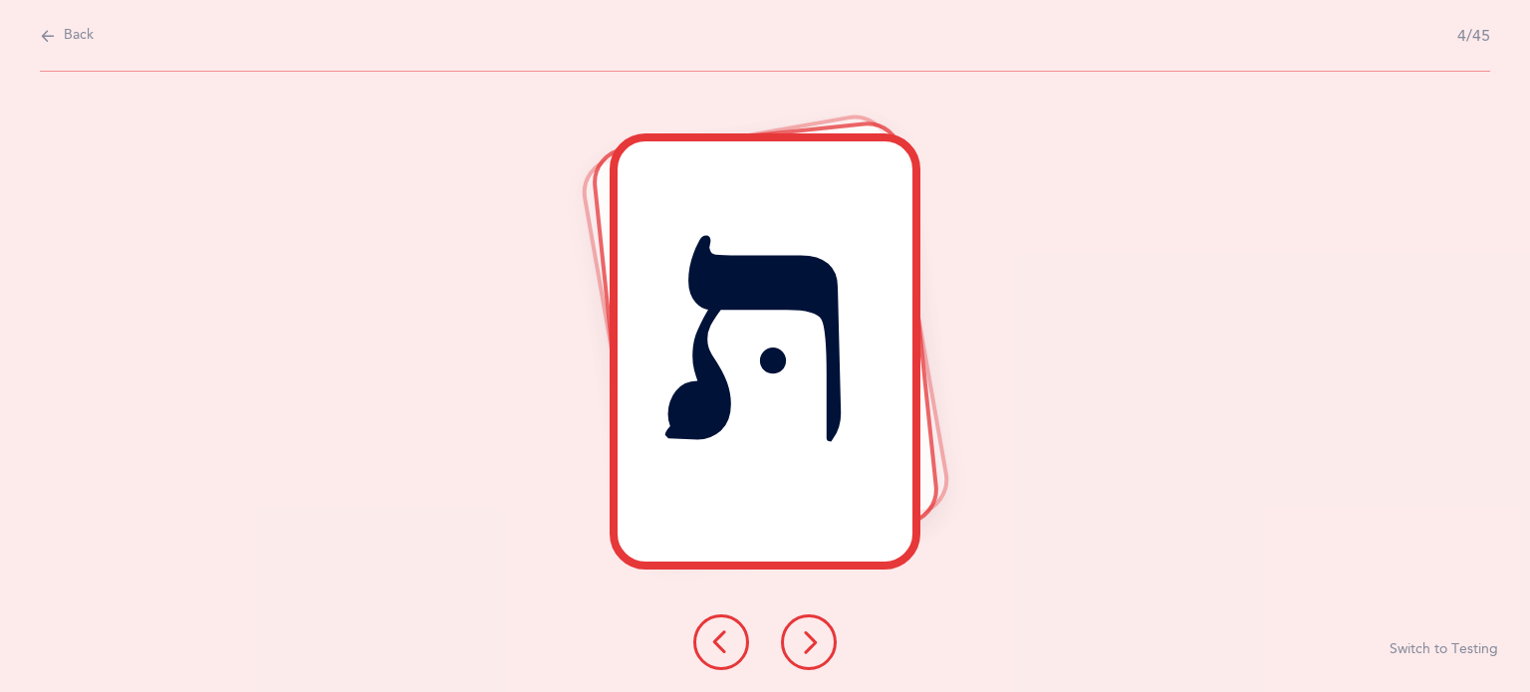
click at [817, 641] on icon at bounding box center [809, 642] width 24 height 24
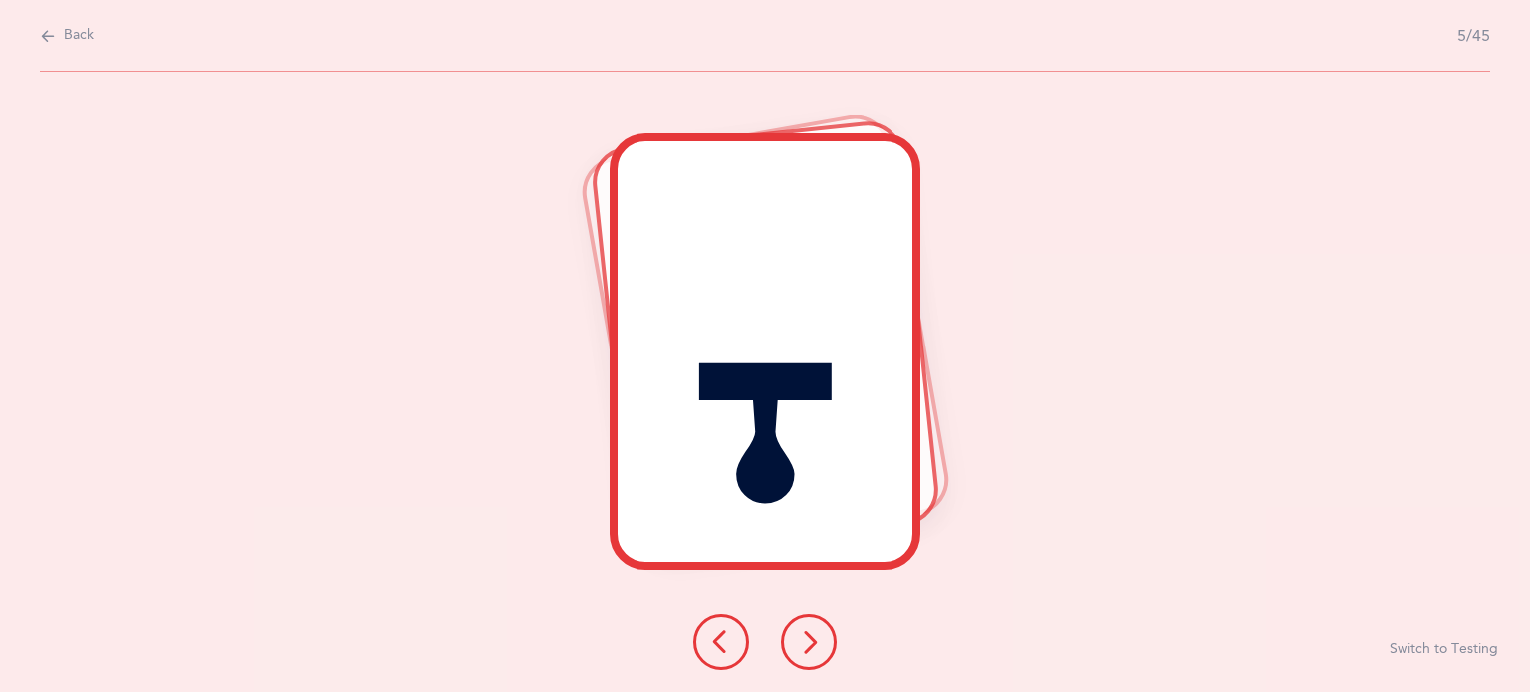
click at [817, 641] on icon at bounding box center [809, 642] width 24 height 24
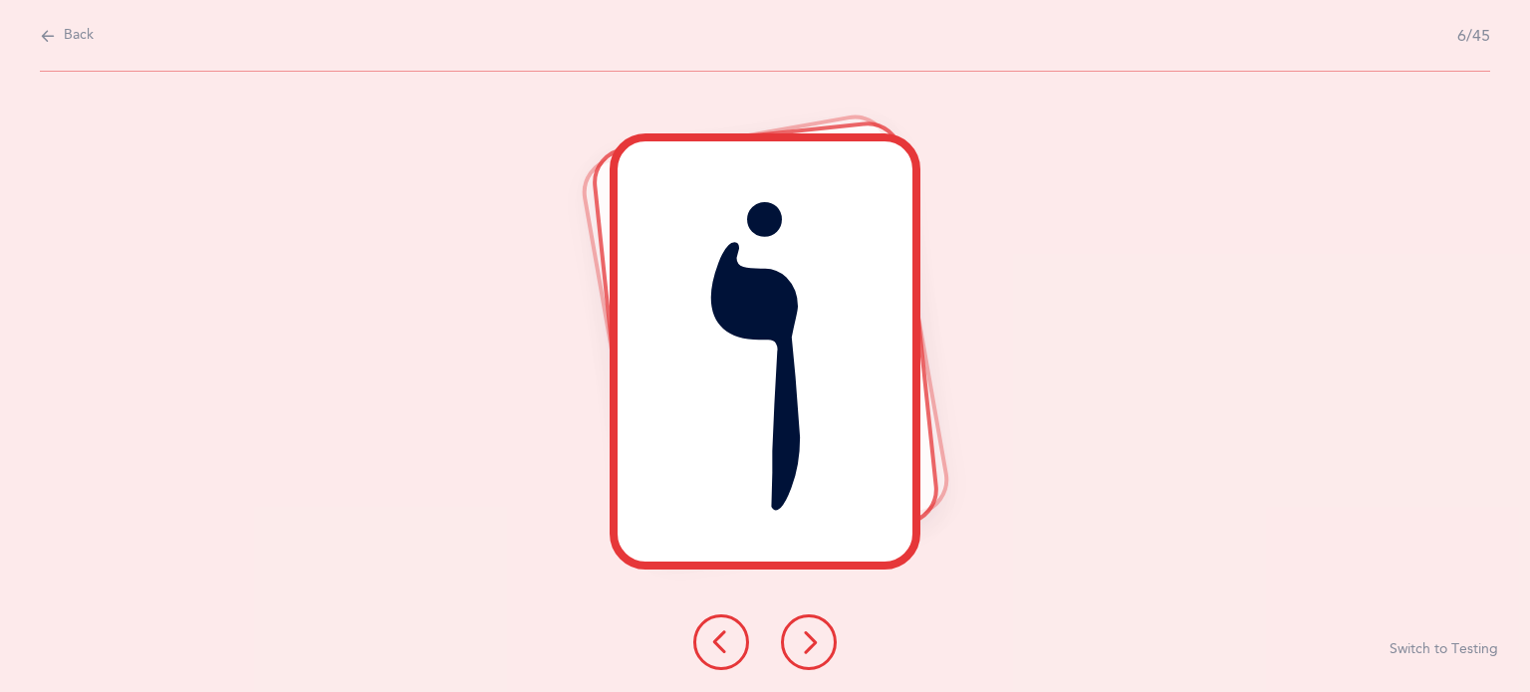
click at [817, 641] on icon at bounding box center [809, 642] width 24 height 24
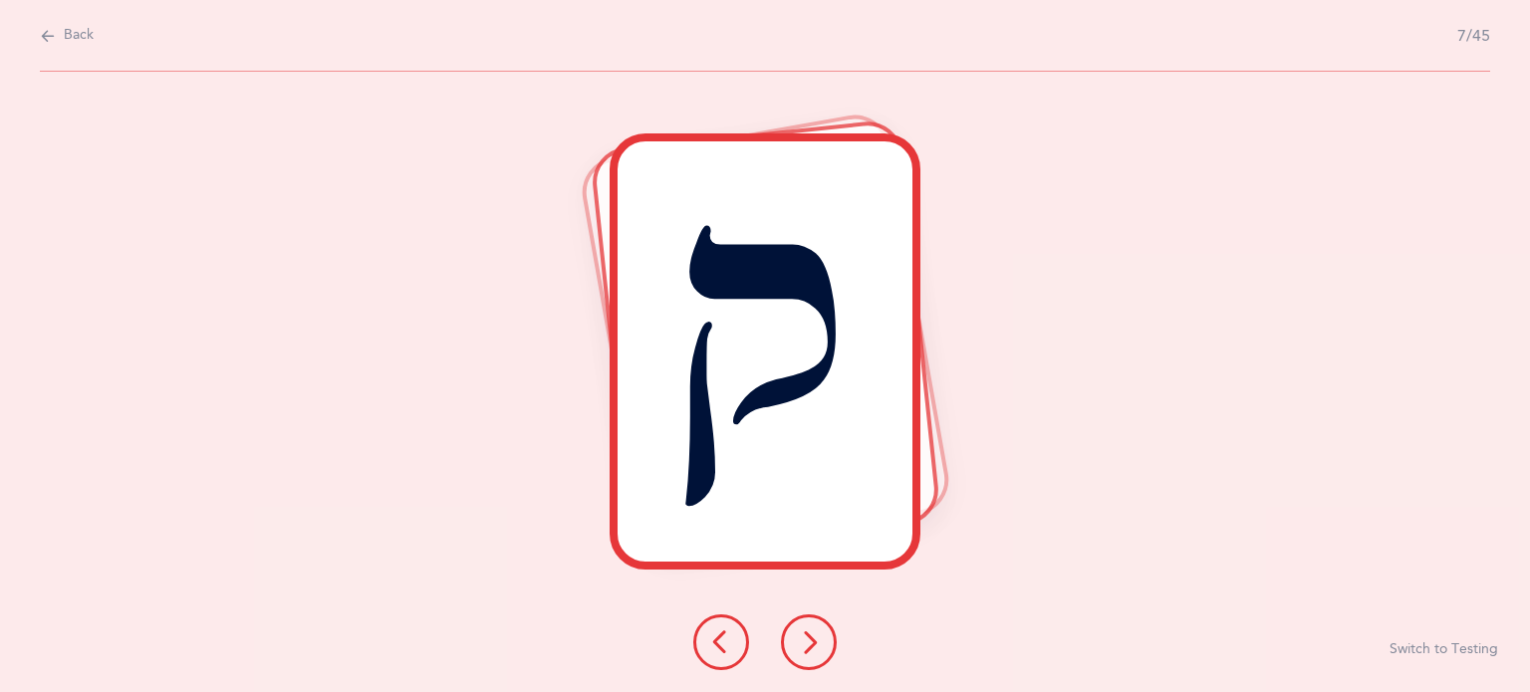
click at [817, 641] on icon at bounding box center [809, 642] width 24 height 24
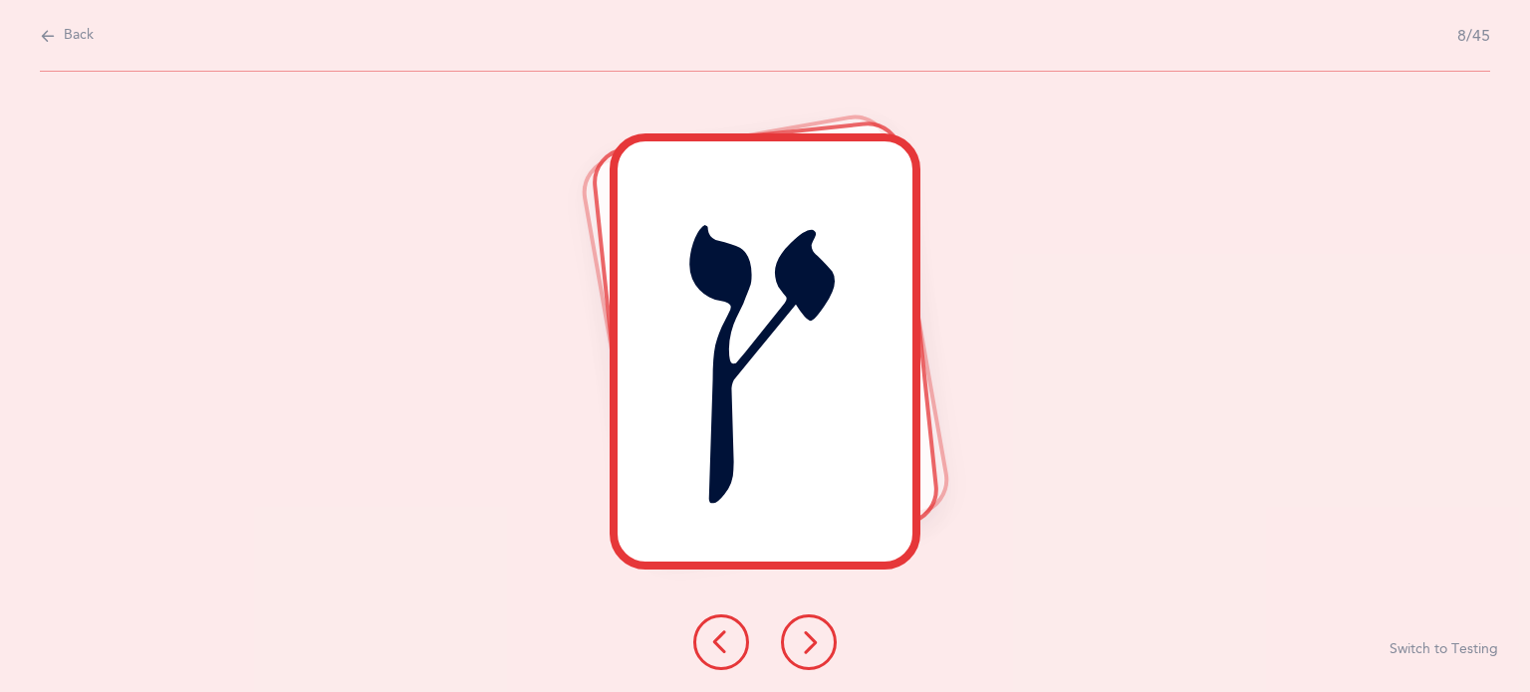
click at [817, 641] on icon at bounding box center [809, 642] width 24 height 24
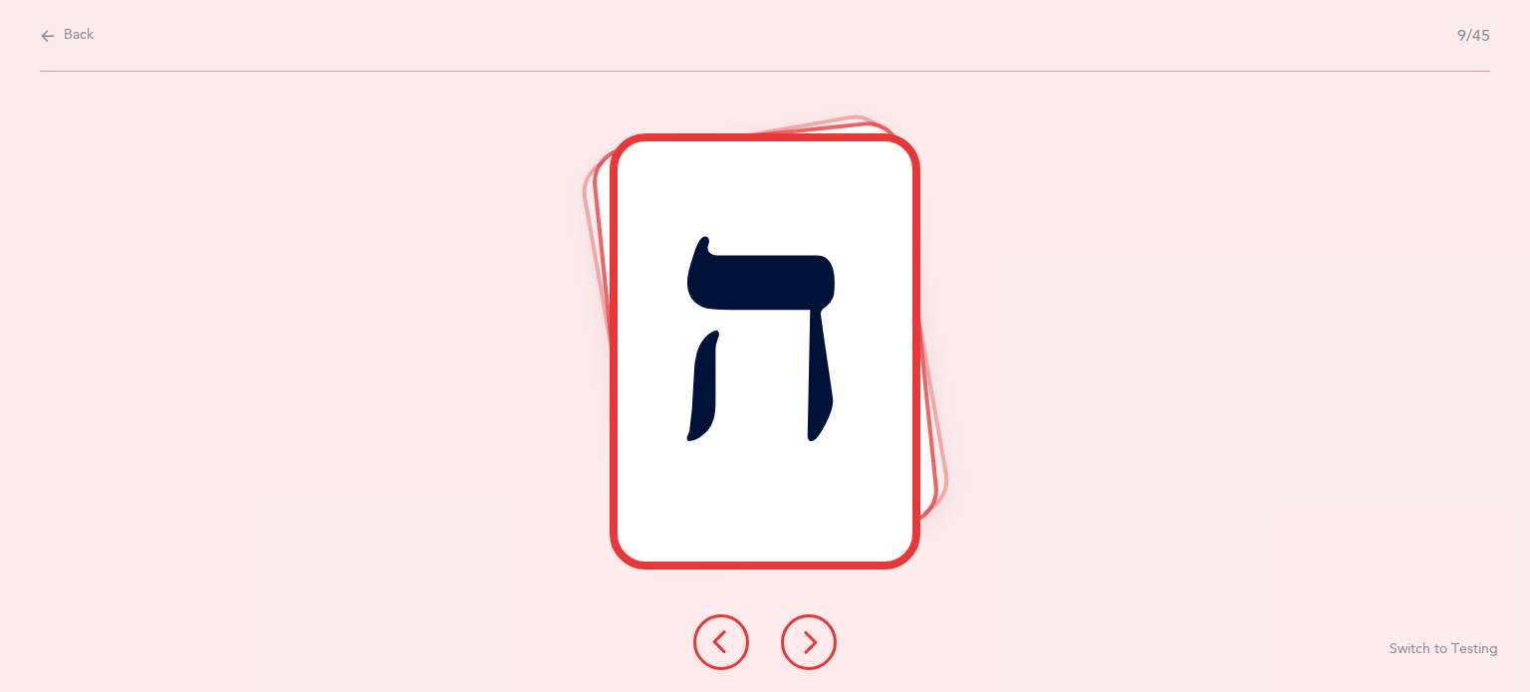
click at [817, 641] on icon at bounding box center [809, 642] width 24 height 24
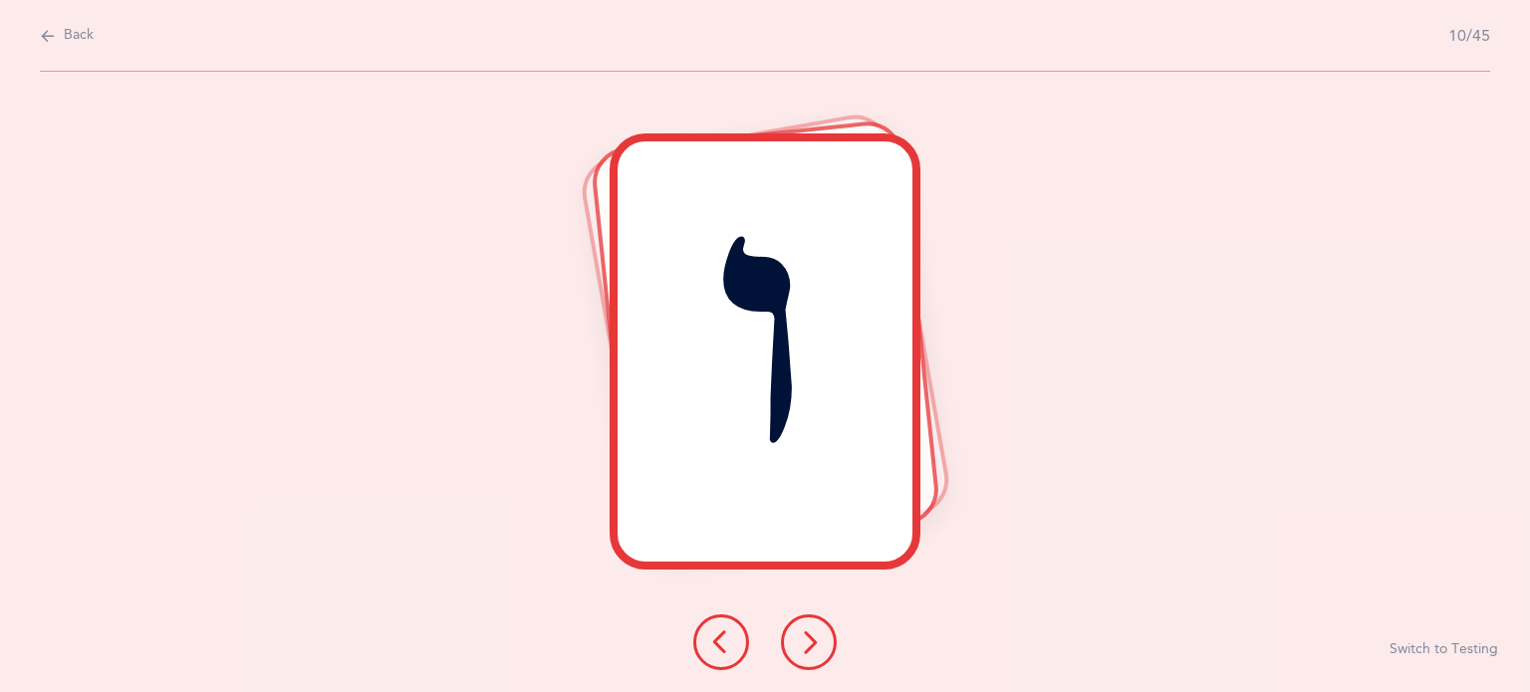
click at [817, 641] on icon at bounding box center [809, 642] width 24 height 24
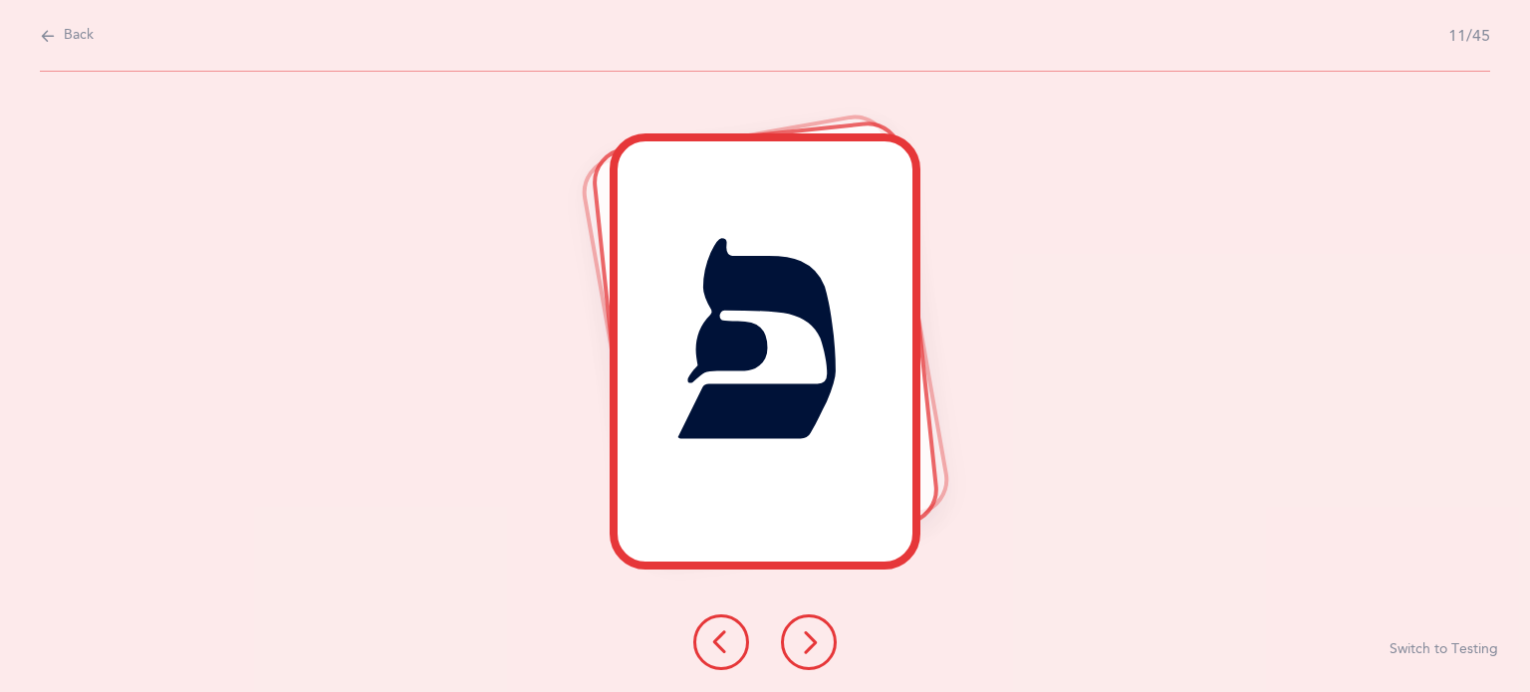
click at [817, 641] on icon at bounding box center [809, 642] width 24 height 24
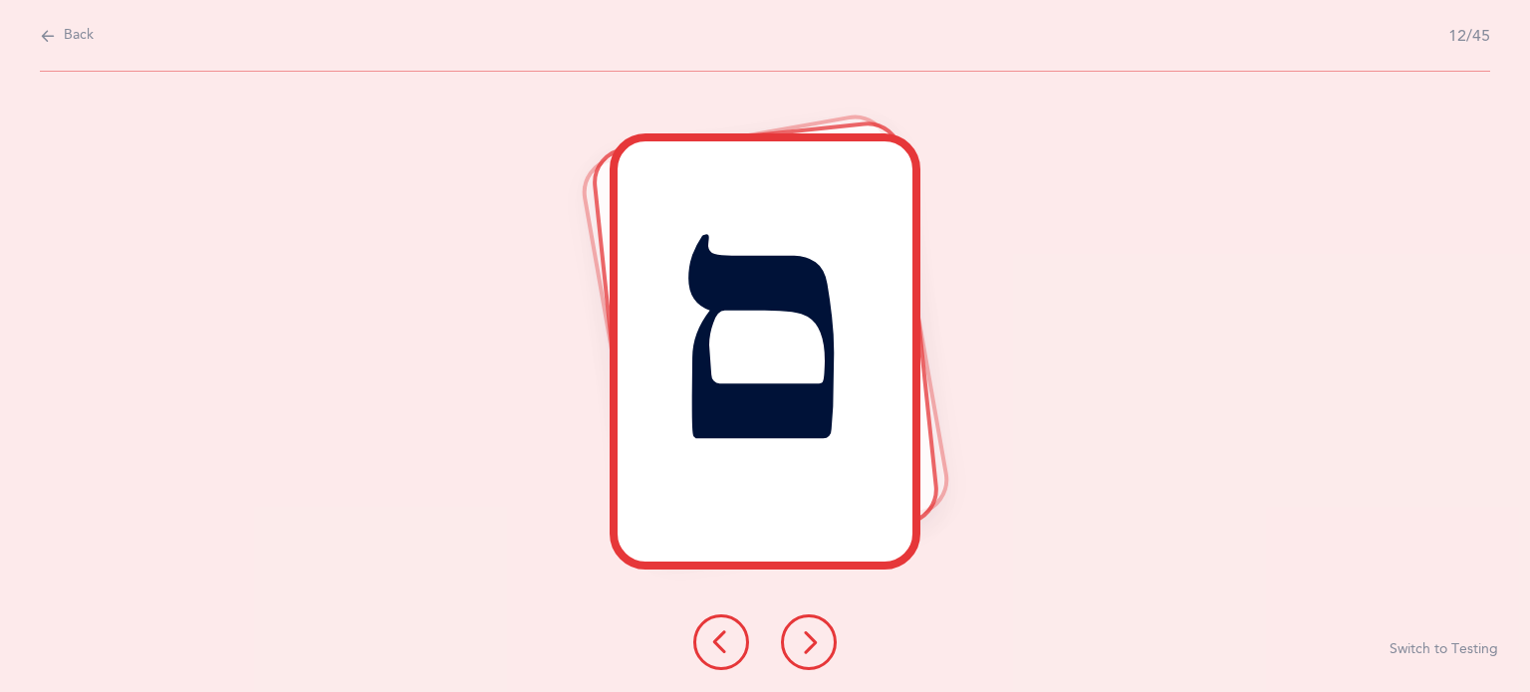
click at [708, 639] on button at bounding box center [721, 643] width 56 height 56
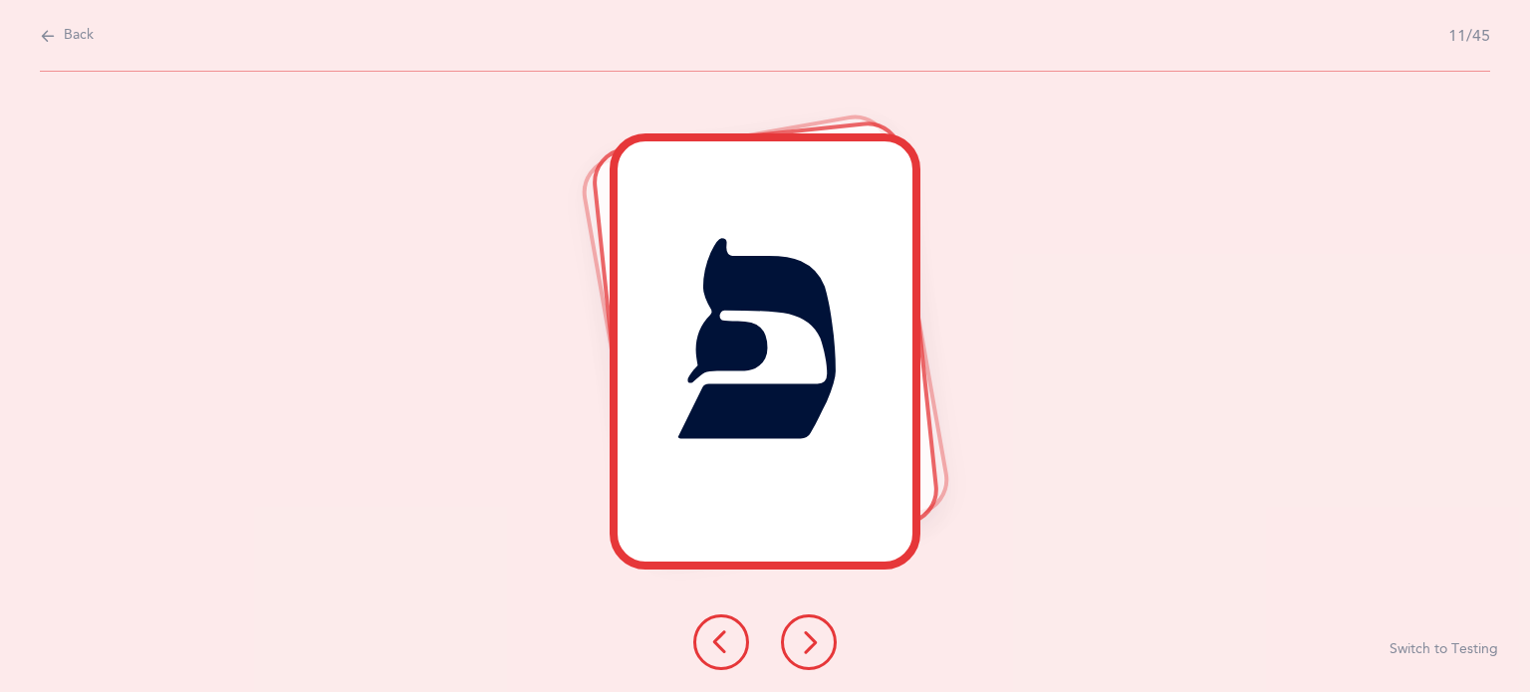
click at [708, 639] on button at bounding box center [721, 643] width 56 height 56
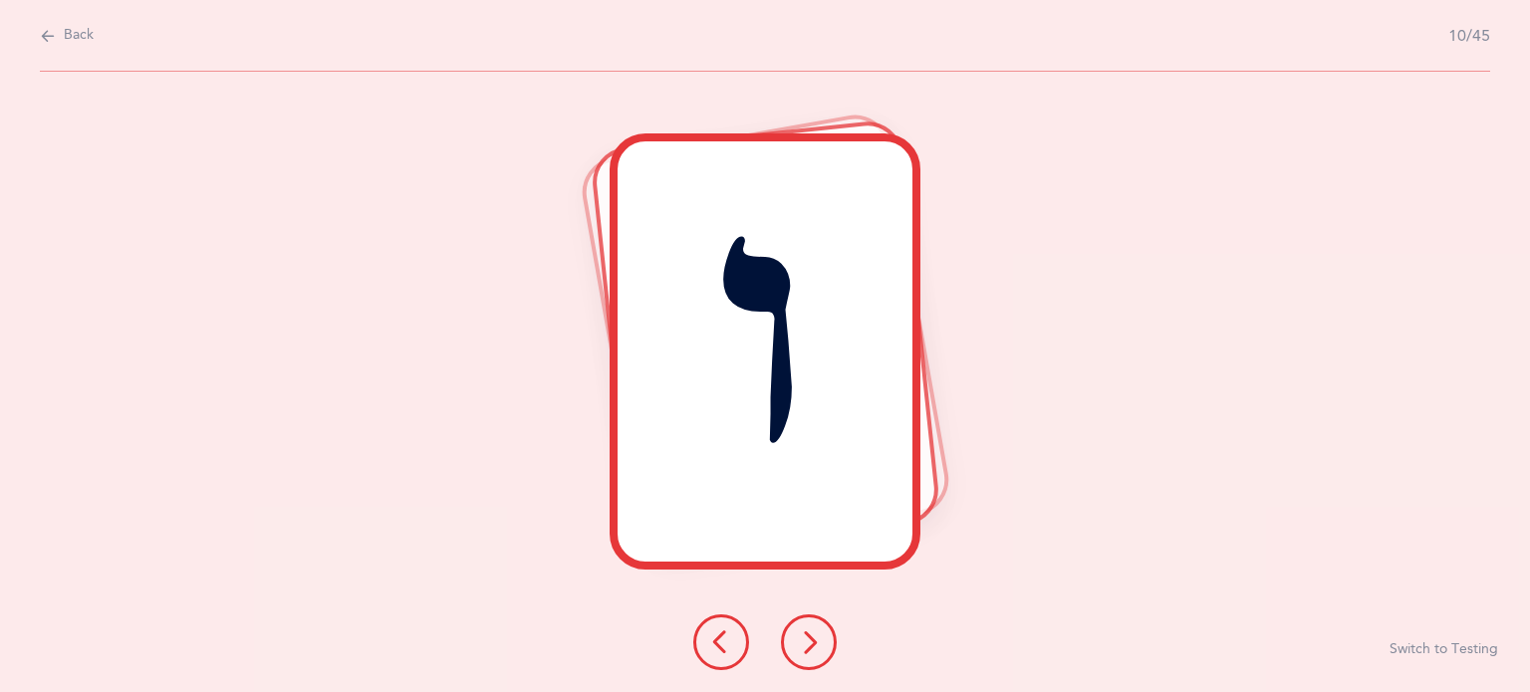
click at [708, 639] on button at bounding box center [721, 643] width 56 height 56
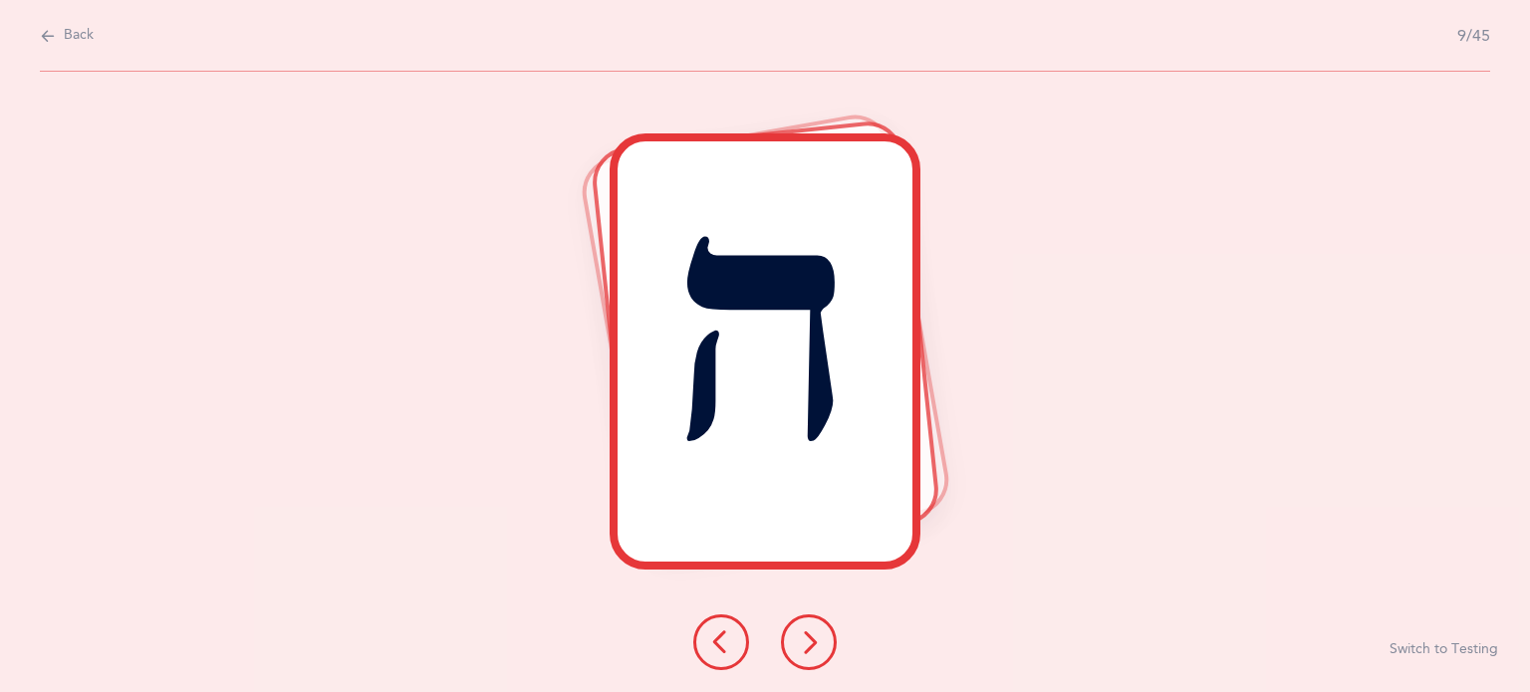
click at [708, 639] on button at bounding box center [721, 643] width 56 height 56
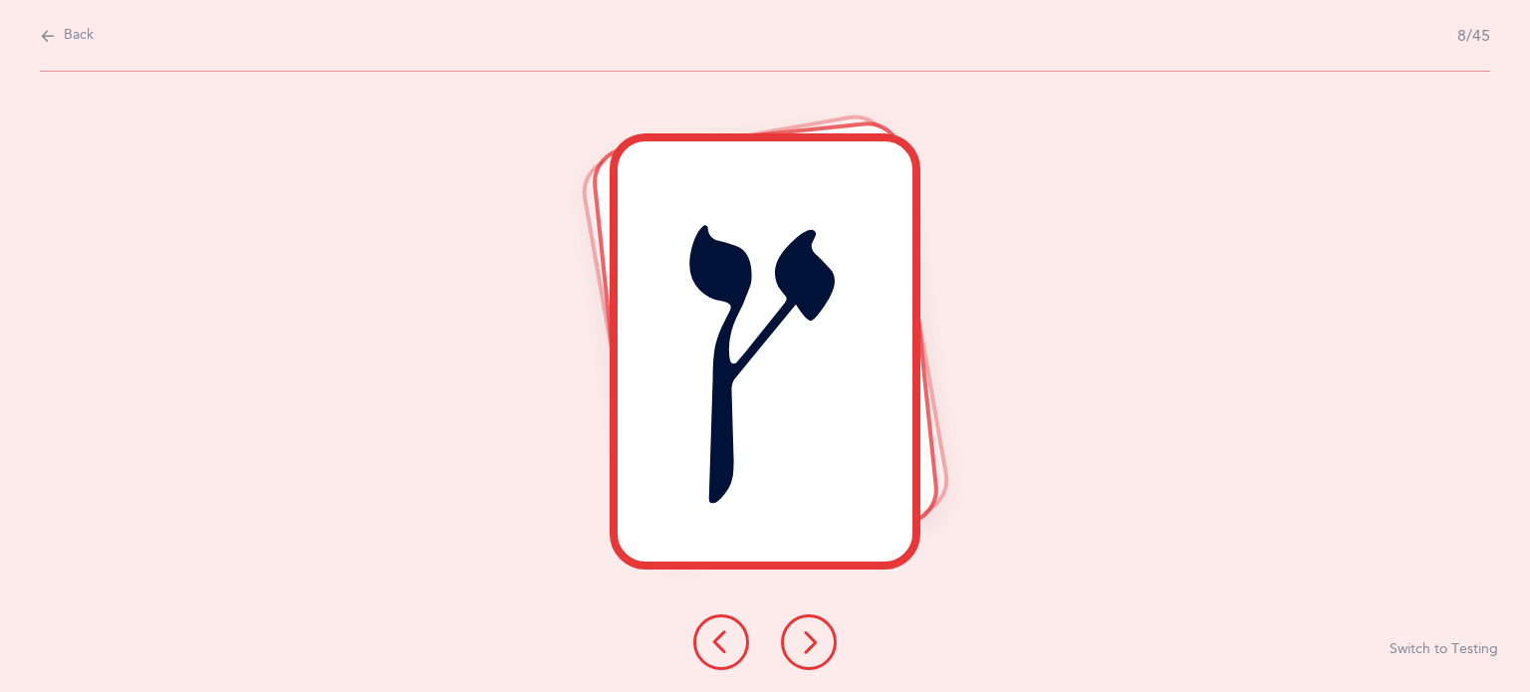
click at [708, 639] on button at bounding box center [721, 643] width 56 height 56
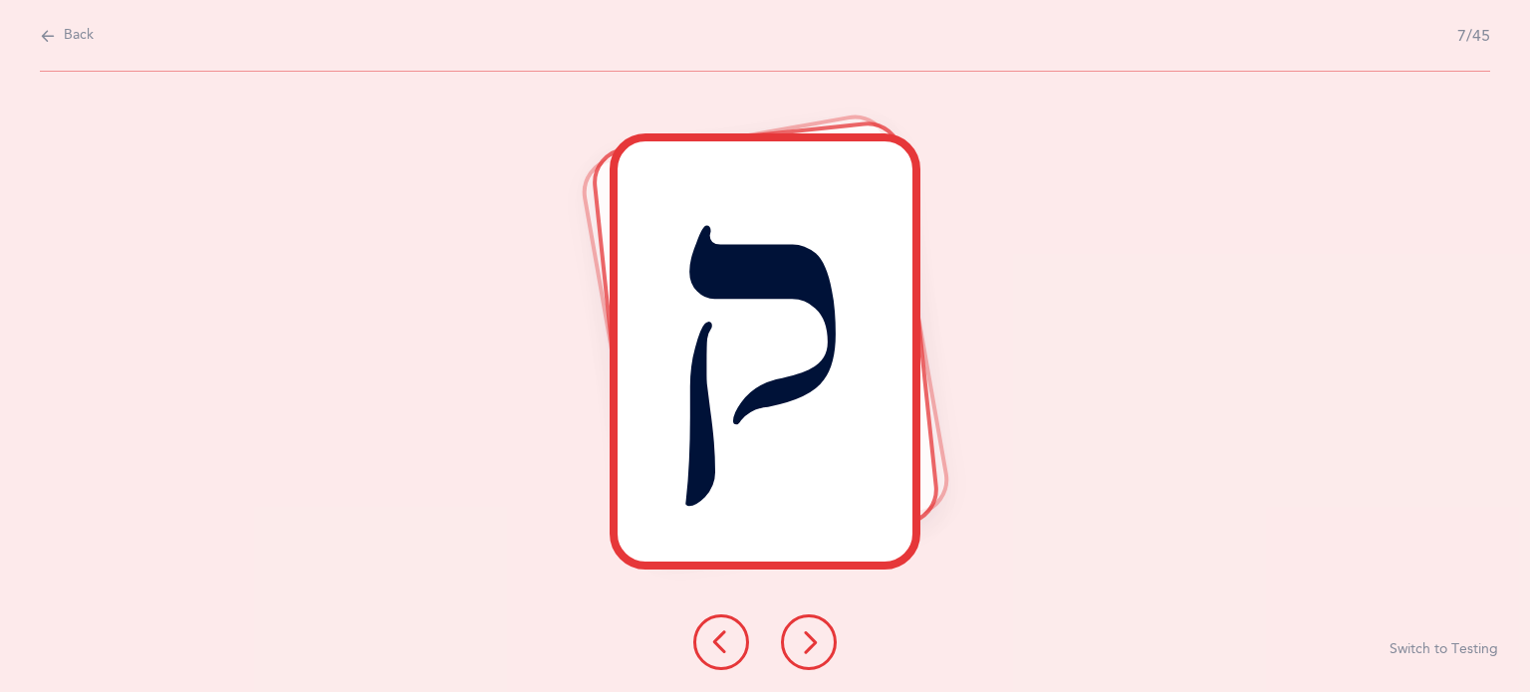
click at [708, 639] on button at bounding box center [721, 643] width 56 height 56
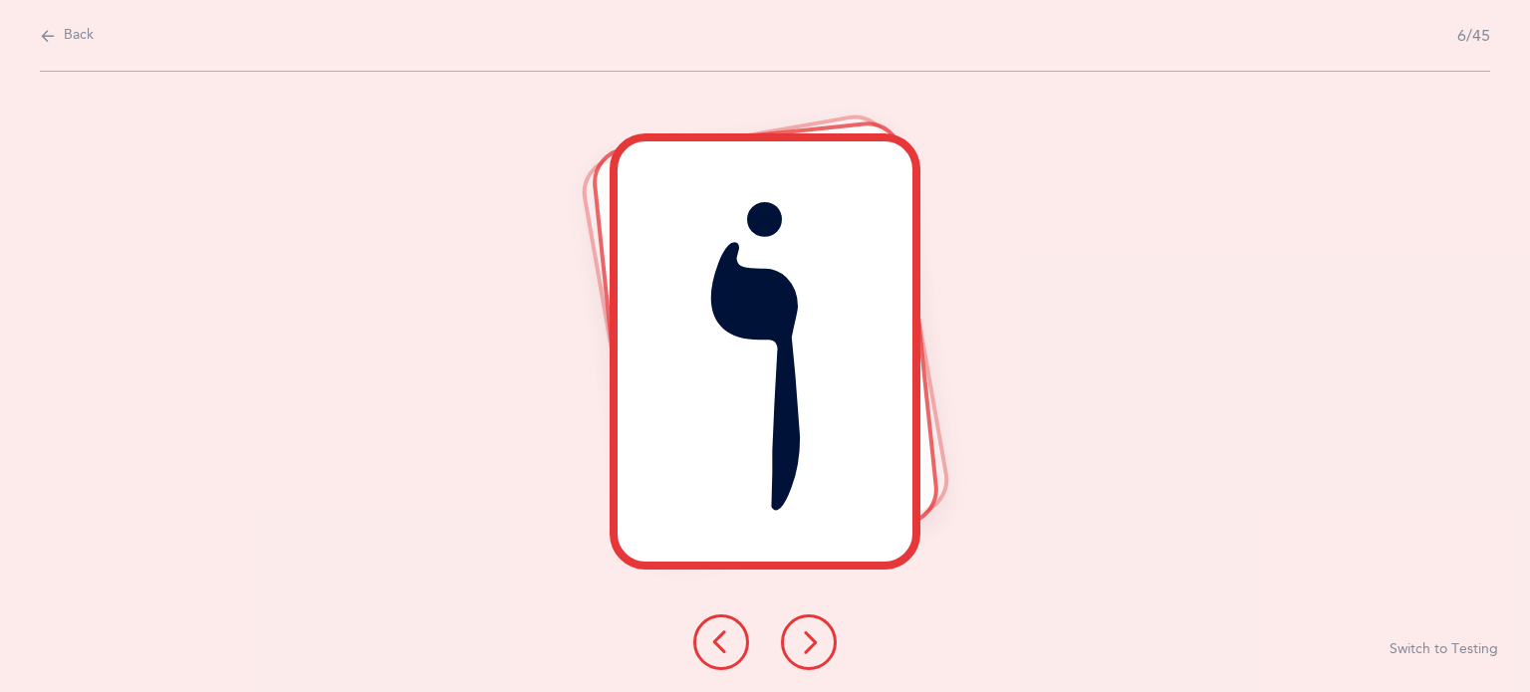
click at [708, 639] on button at bounding box center [721, 643] width 56 height 56
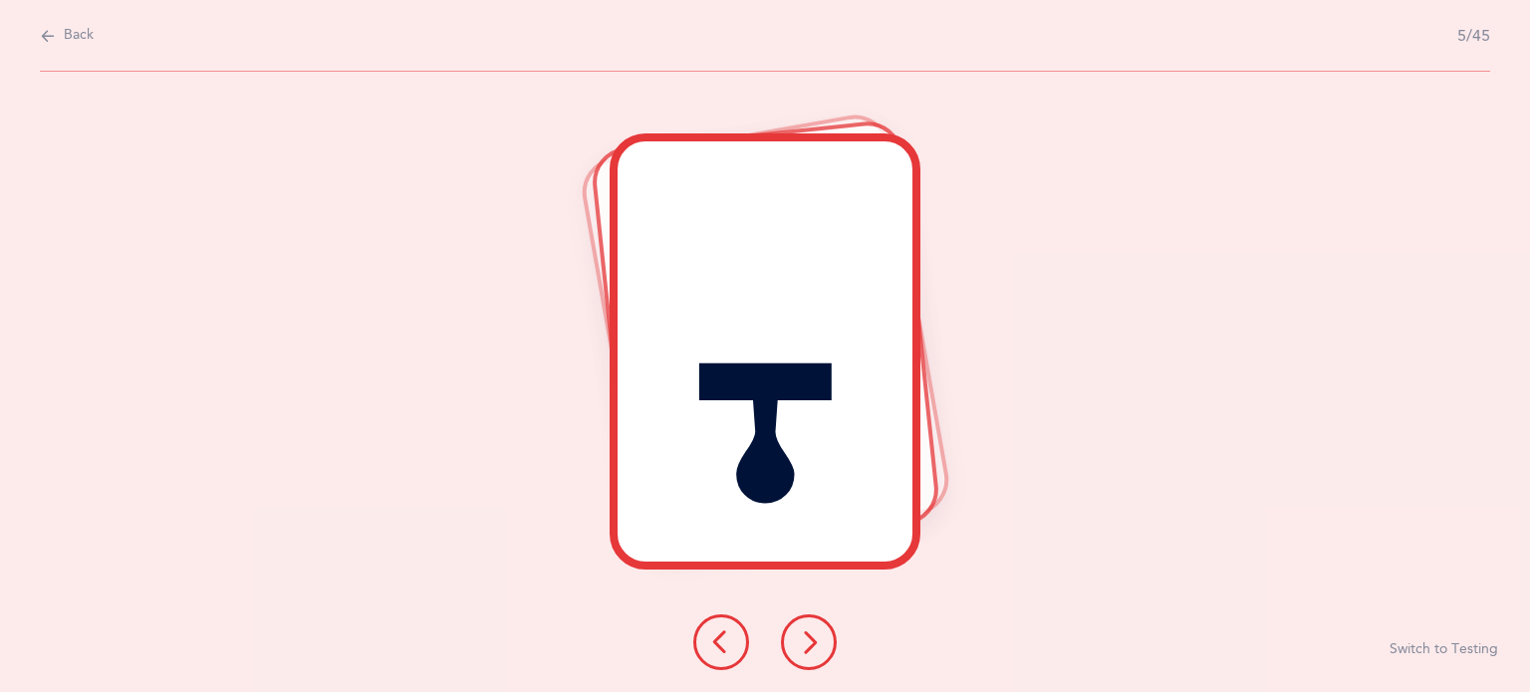
click at [708, 639] on button at bounding box center [721, 643] width 56 height 56
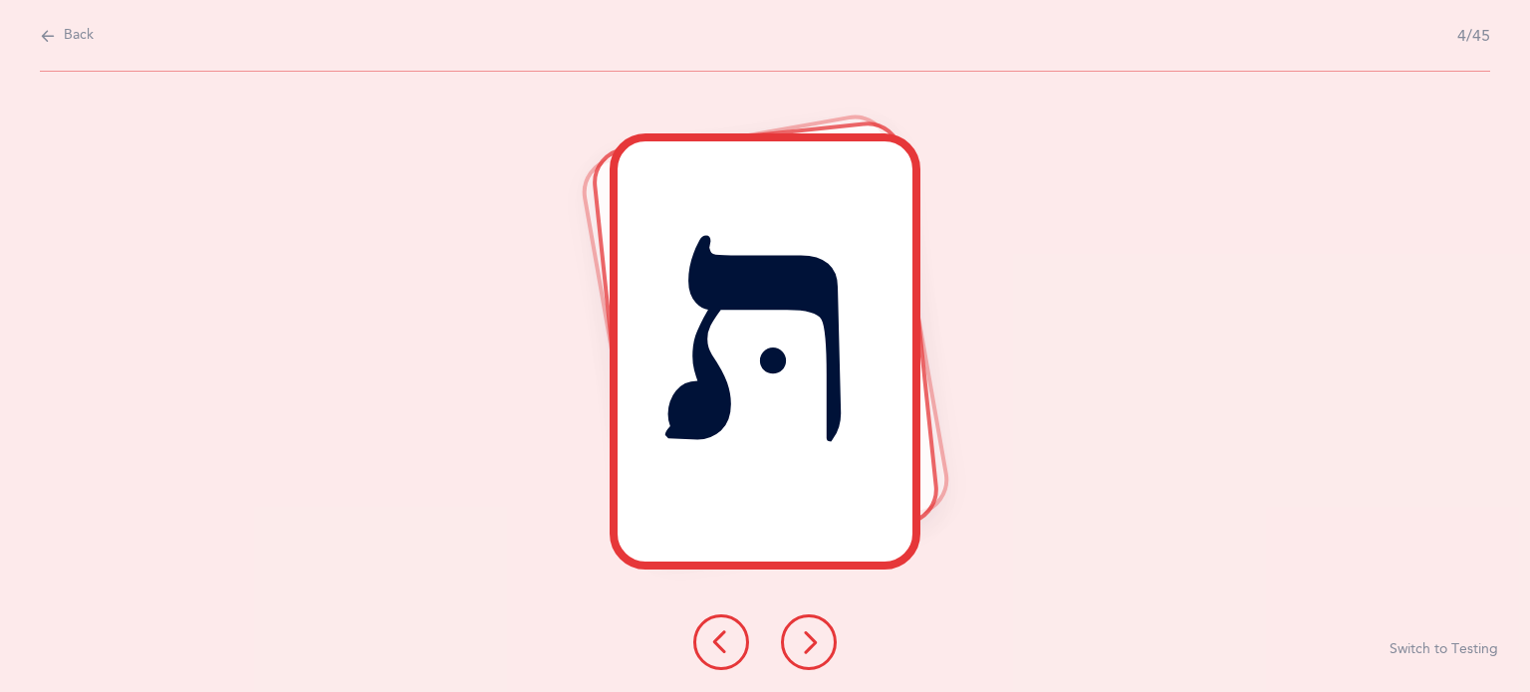
click at [708, 639] on button at bounding box center [721, 643] width 56 height 56
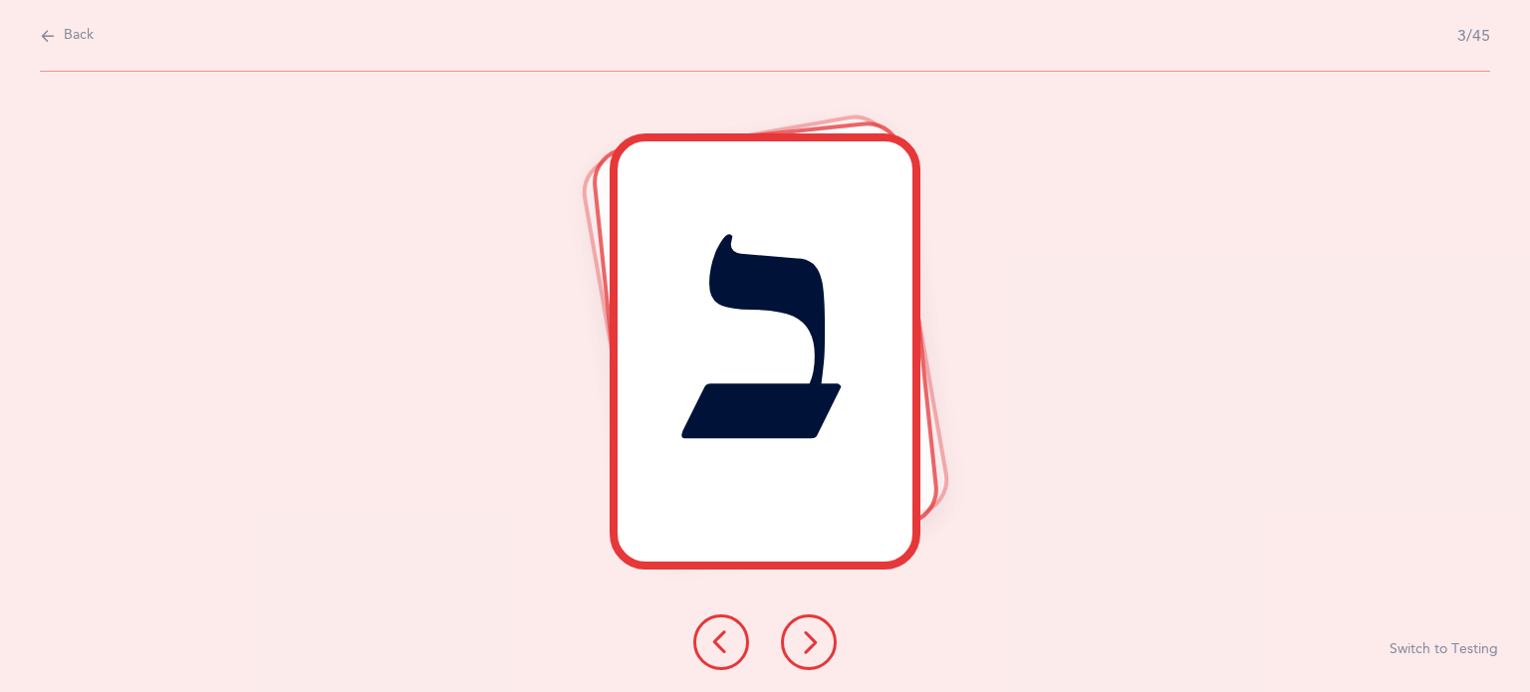
click at [708, 639] on button at bounding box center [721, 643] width 56 height 56
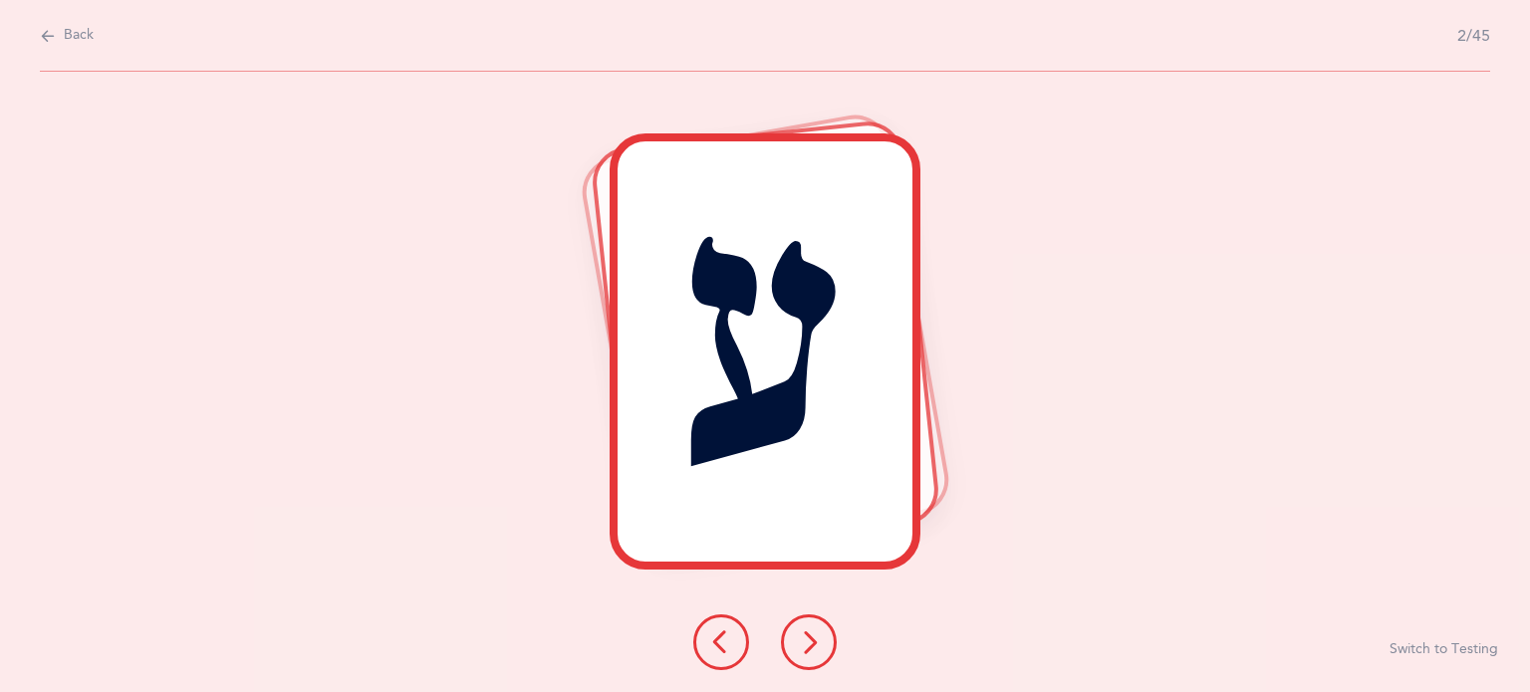
click at [708, 639] on button at bounding box center [721, 643] width 56 height 56
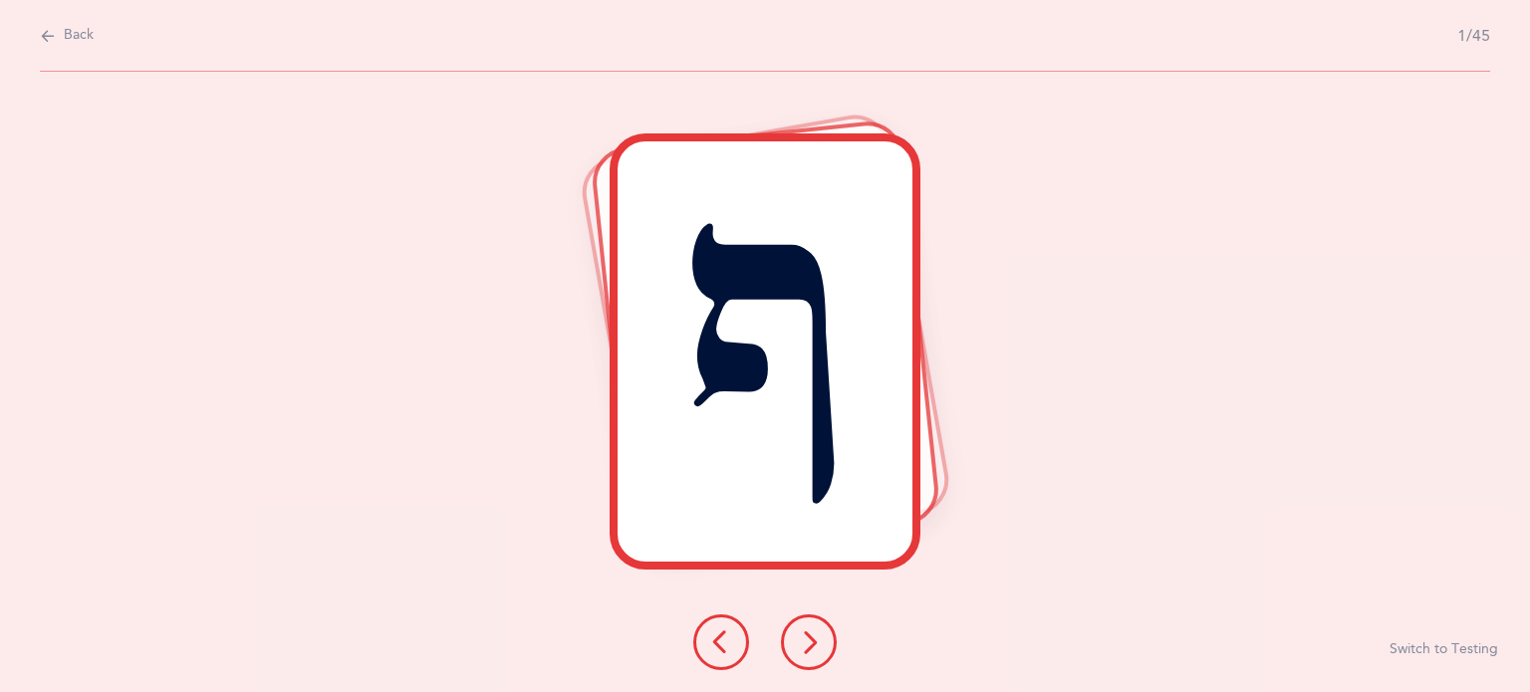
click at [746, 390] on div "ף" at bounding box center [765, 351] width 296 height 420
